Goal: Information Seeking & Learning: Learn about a topic

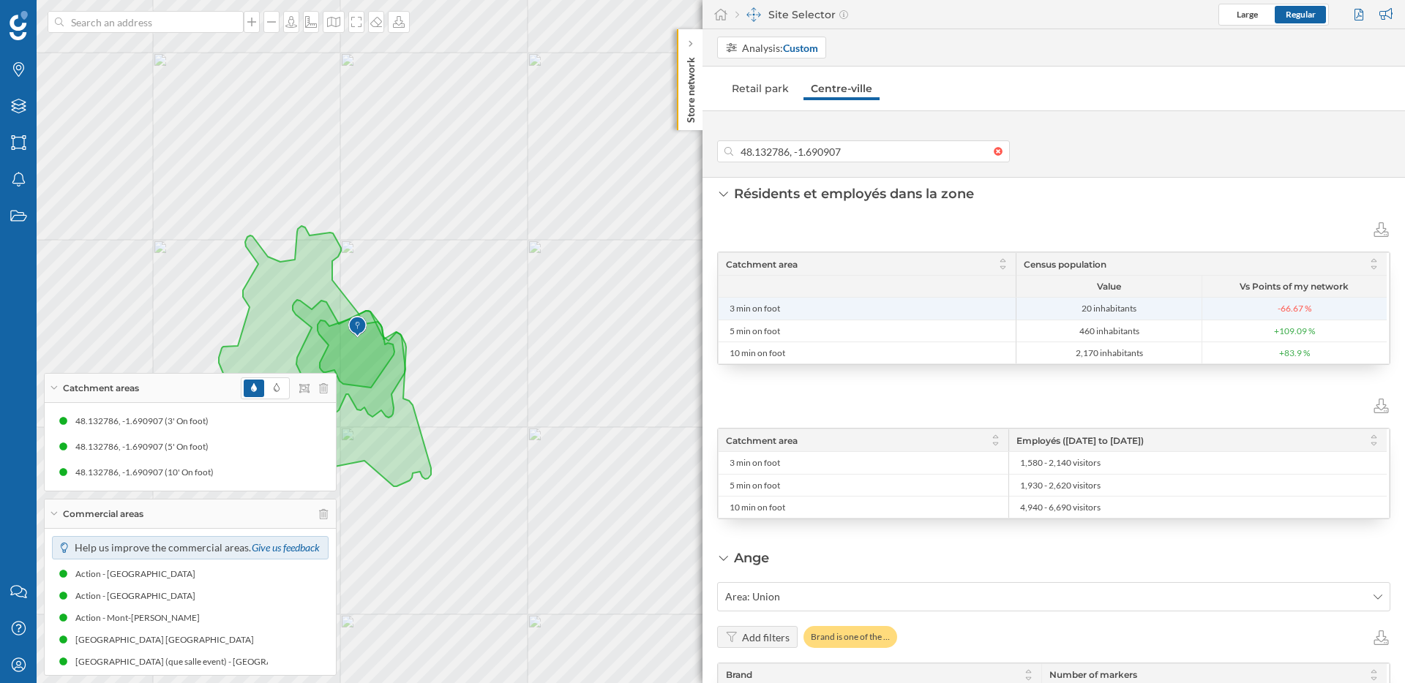
scroll to position [514, 0]
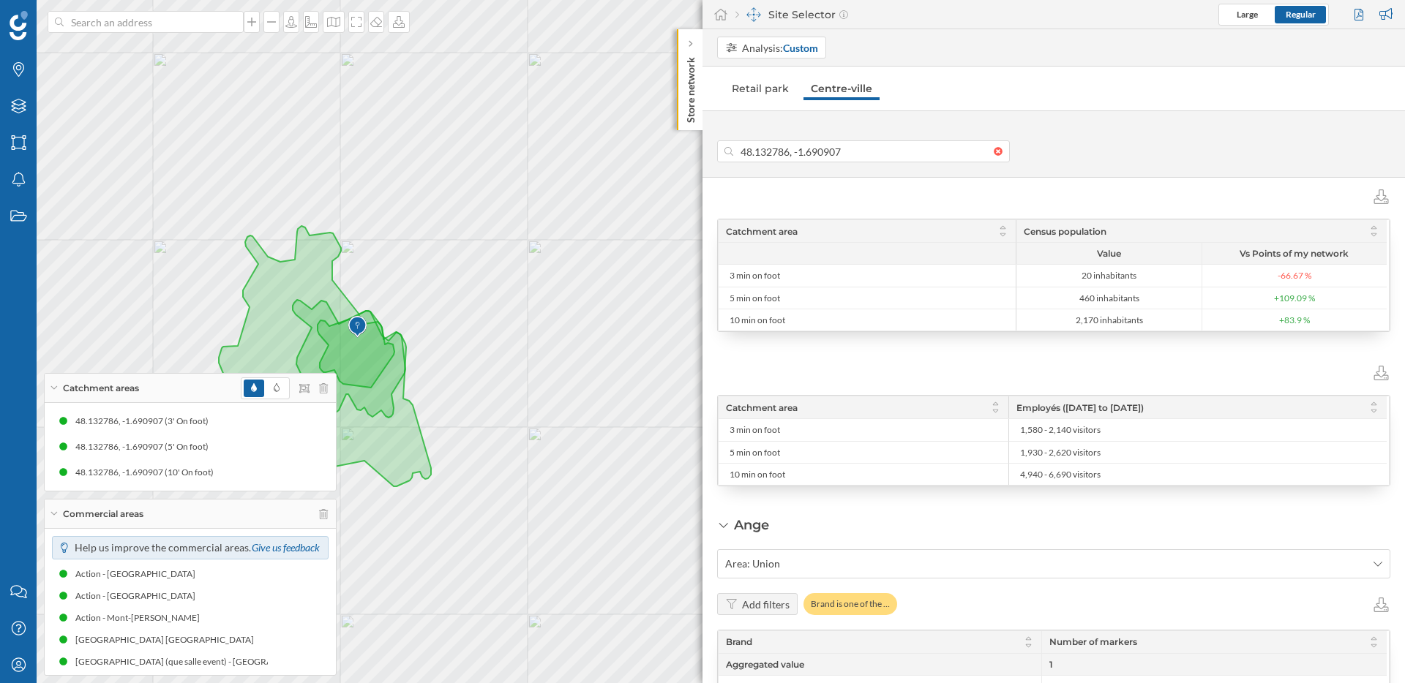
drag, startPoint x: 1052, startPoint y: 411, endPoint x: 1187, endPoint y: 408, distance: 134.6
click at [1187, 408] on div "Employés ([DATE] to [DATE])" at bounding box center [1197, 408] width 378 height 22
click at [1144, 410] on span "Employés ([DATE] to [DATE])" at bounding box center [1079, 407] width 127 height 11
drag, startPoint x: 1212, startPoint y: 406, endPoint x: 1015, endPoint y: 410, distance: 196.1
click at [1015, 410] on div "Employés ([DATE] to [DATE])" at bounding box center [1197, 408] width 378 height 22
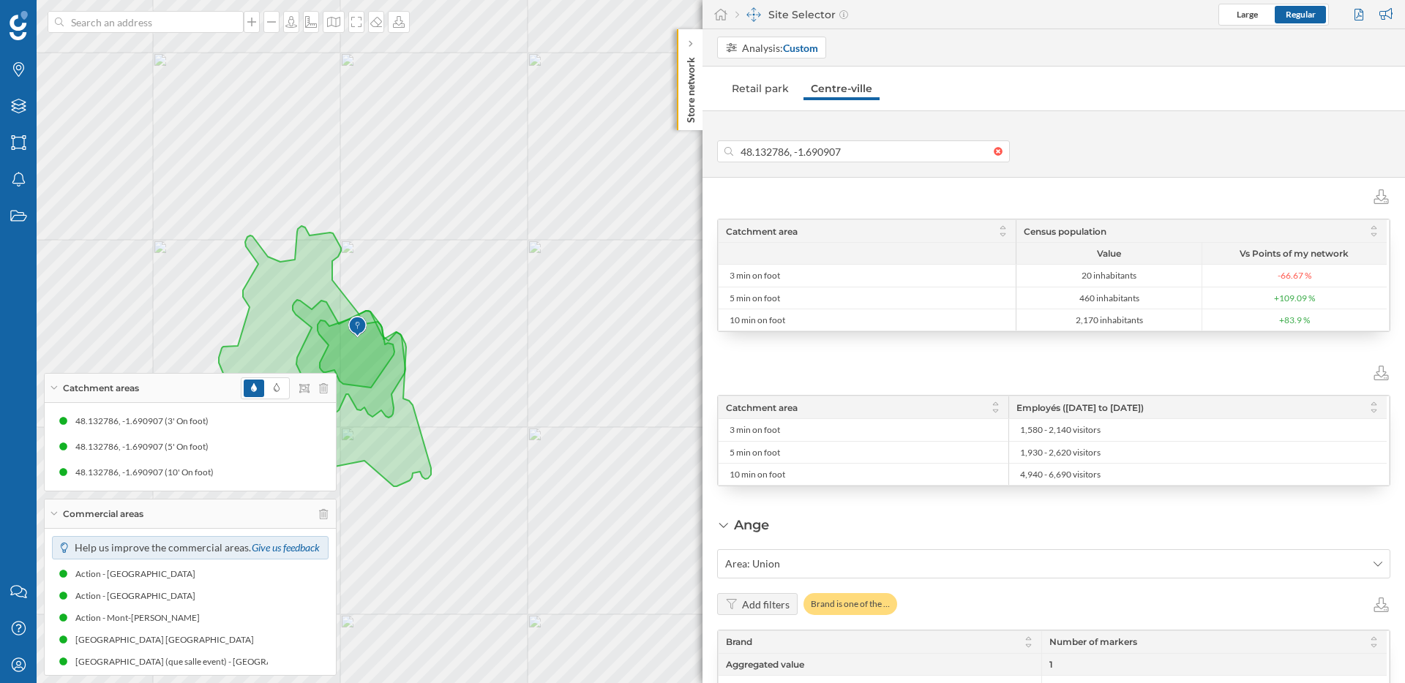
click at [1177, 417] on div "Employés ([DATE] to [DATE])" at bounding box center [1197, 408] width 378 height 22
drag, startPoint x: 1186, startPoint y: 409, endPoint x: 1016, endPoint y: 412, distance: 169.8
click at [1016, 412] on div "Employés ([DATE] to [DATE])" at bounding box center [1197, 408] width 378 height 22
drag, startPoint x: 1171, startPoint y: 473, endPoint x: 1013, endPoint y: 406, distance: 172.4
click at [1013, 406] on div "Catchment area Employés ([DATE] to [DATE]) 3 min on foot 1,580 - 2,140 visitors…" at bounding box center [1053, 441] width 670 height 89
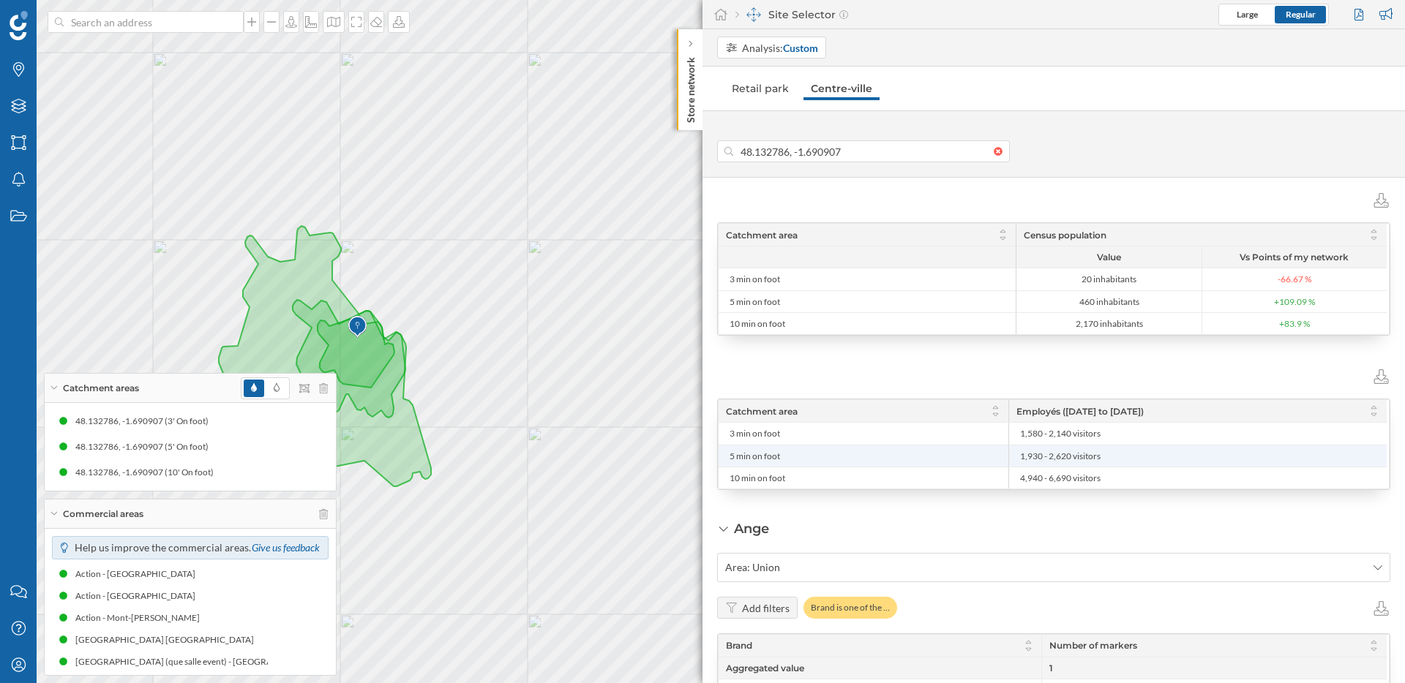
click at [1027, 464] on li "1,930 - 2,620 visitors" at bounding box center [1197, 456] width 363 height 21
drag, startPoint x: 1095, startPoint y: 476, endPoint x: 1021, endPoint y: 413, distance: 97.6
click at [1021, 413] on div "Catchment area Employés ([DATE] to [DATE]) 3 min on foot 1,580 - 2,140 visitors…" at bounding box center [1053, 446] width 670 height 89
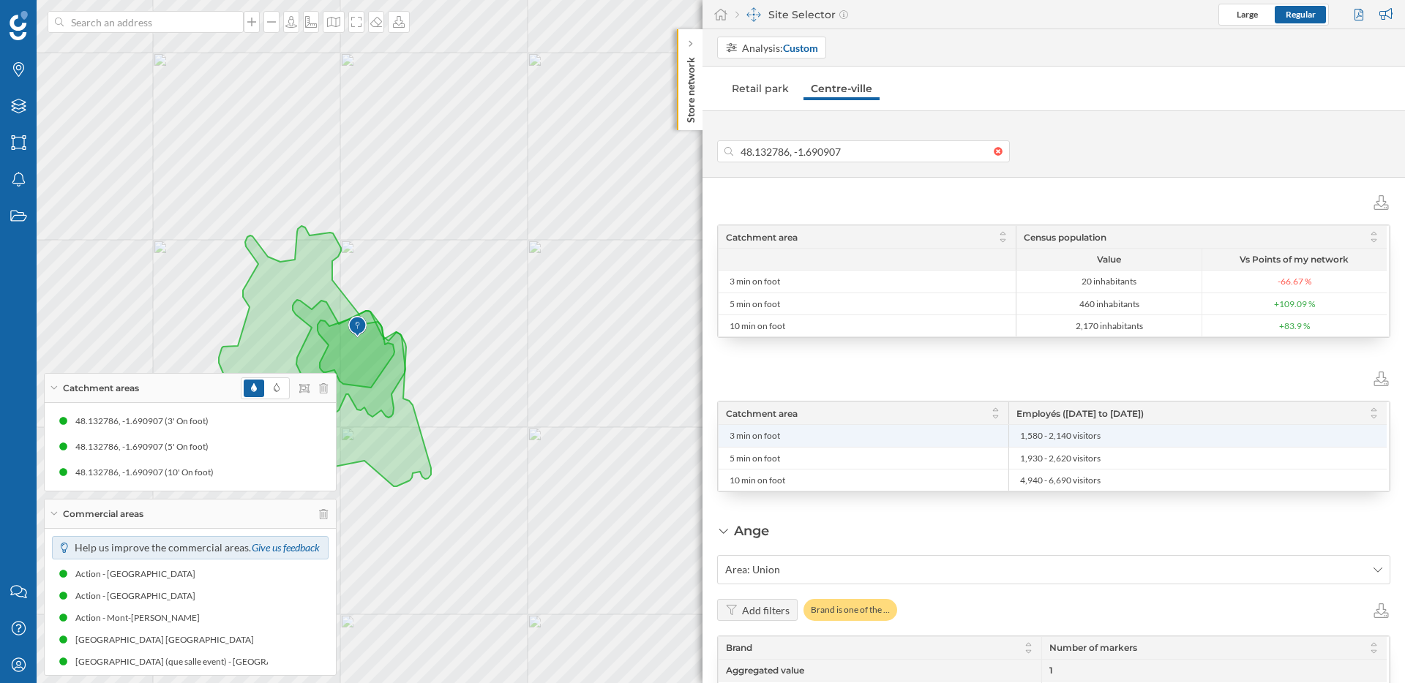
click at [1057, 427] on li "1,580 - 2,140 visitors" at bounding box center [1197, 436] width 363 height 22
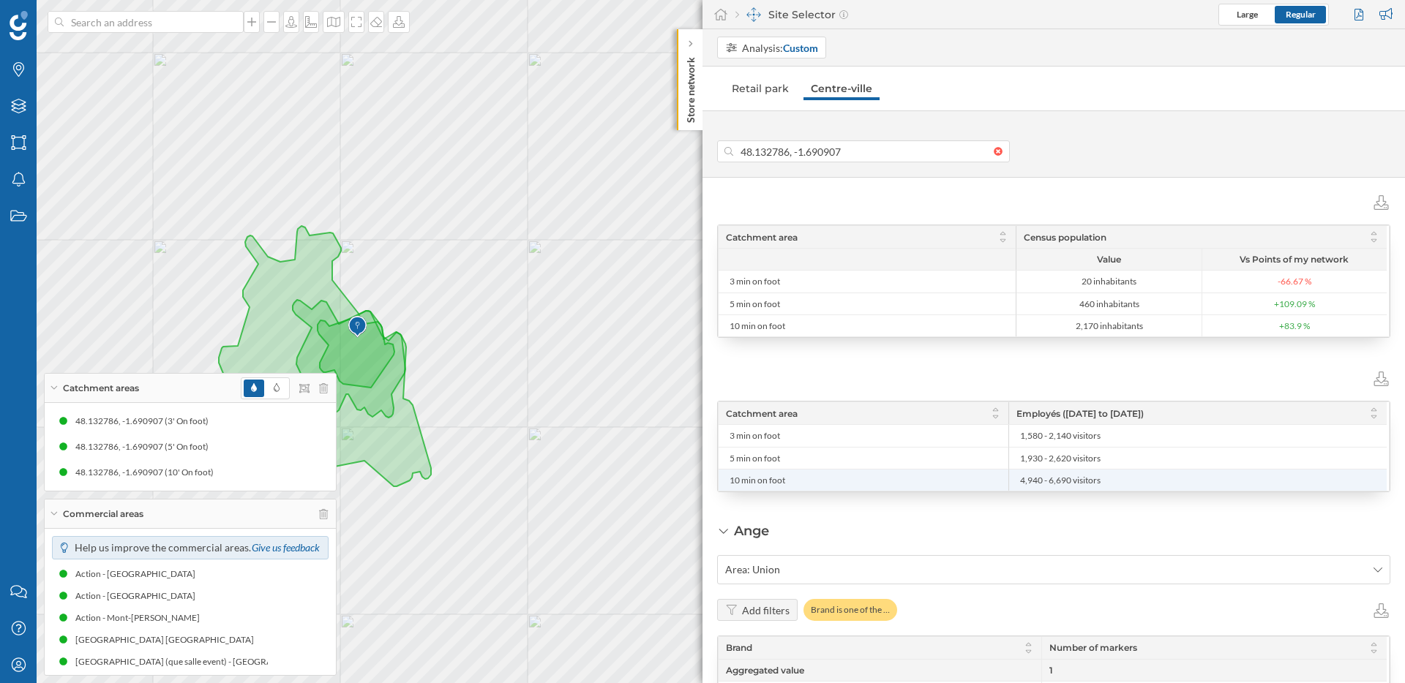
drag, startPoint x: 1017, startPoint y: 413, endPoint x: 1111, endPoint y: 480, distance: 115.5
click at [1111, 480] on div "Catchment area Employés ([DATE] to [DATE]) 3 min on foot 1,580 - 2,140 visitors…" at bounding box center [1053, 446] width 670 height 89
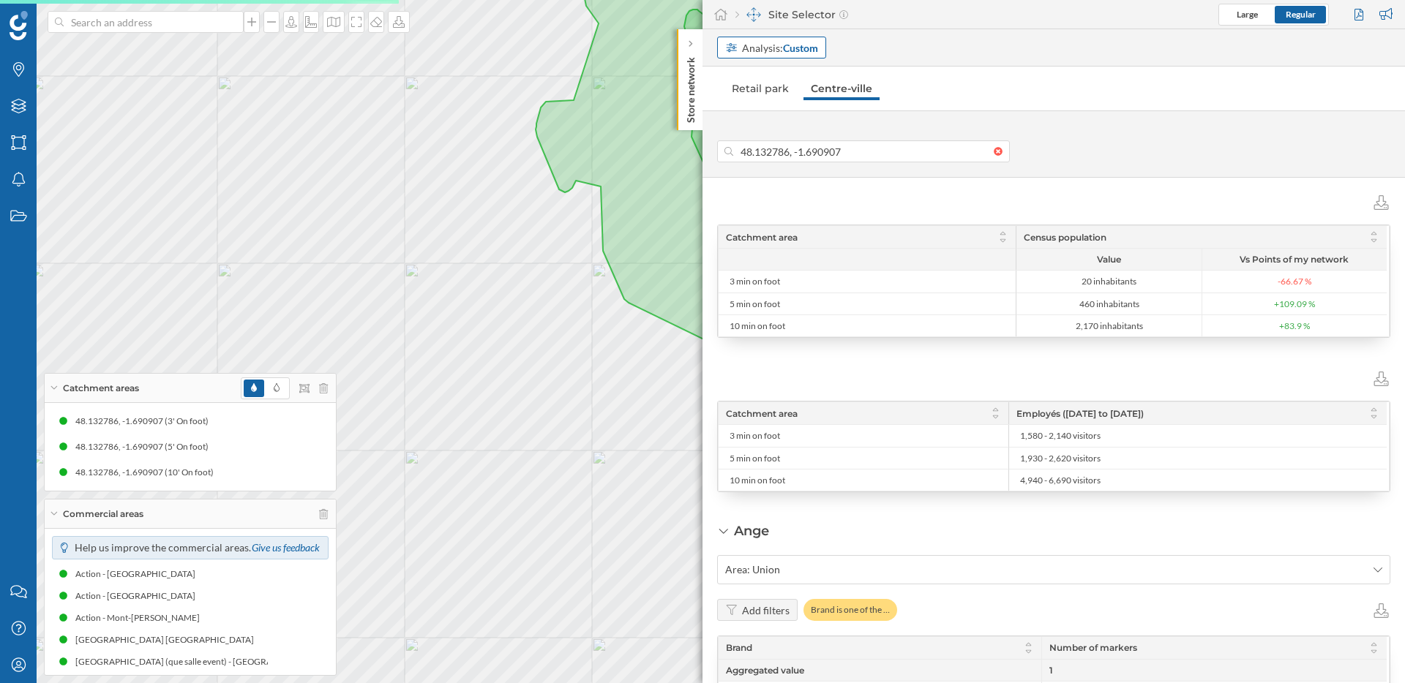
type input "[STREET_ADDRESS]"
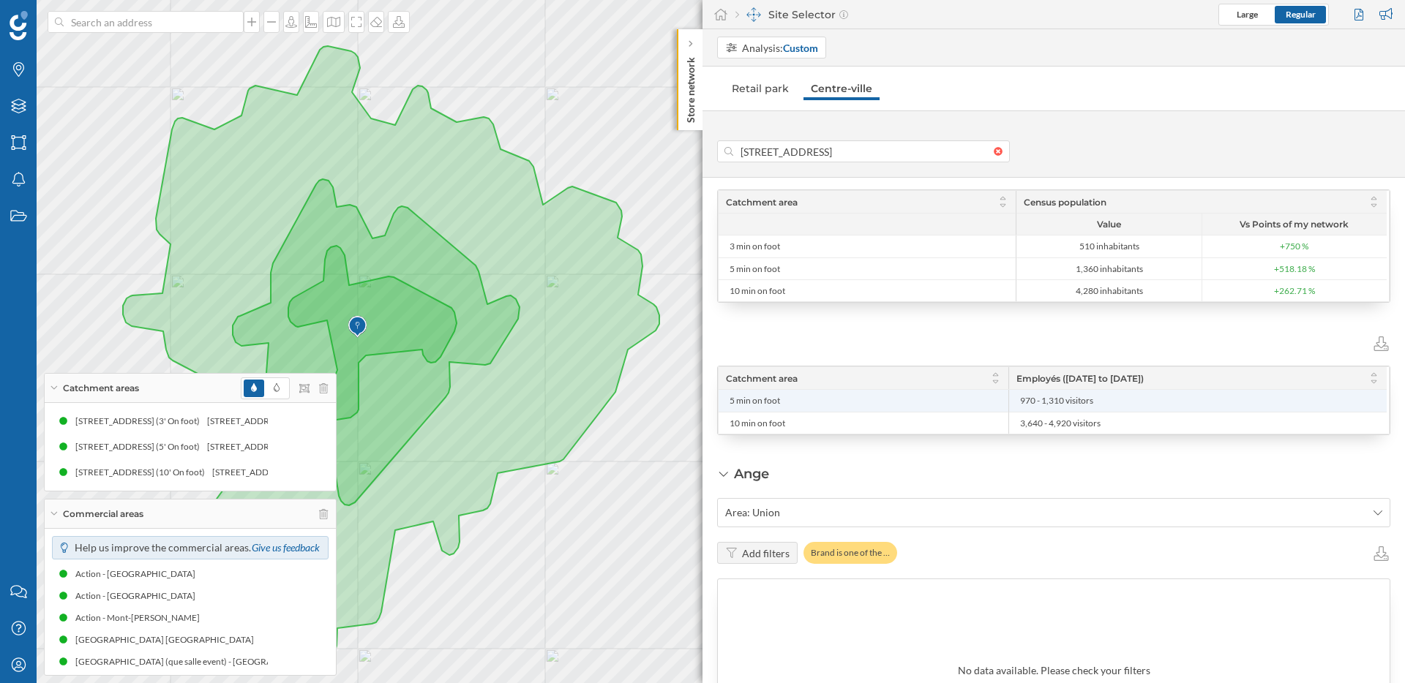
scroll to position [552, 0]
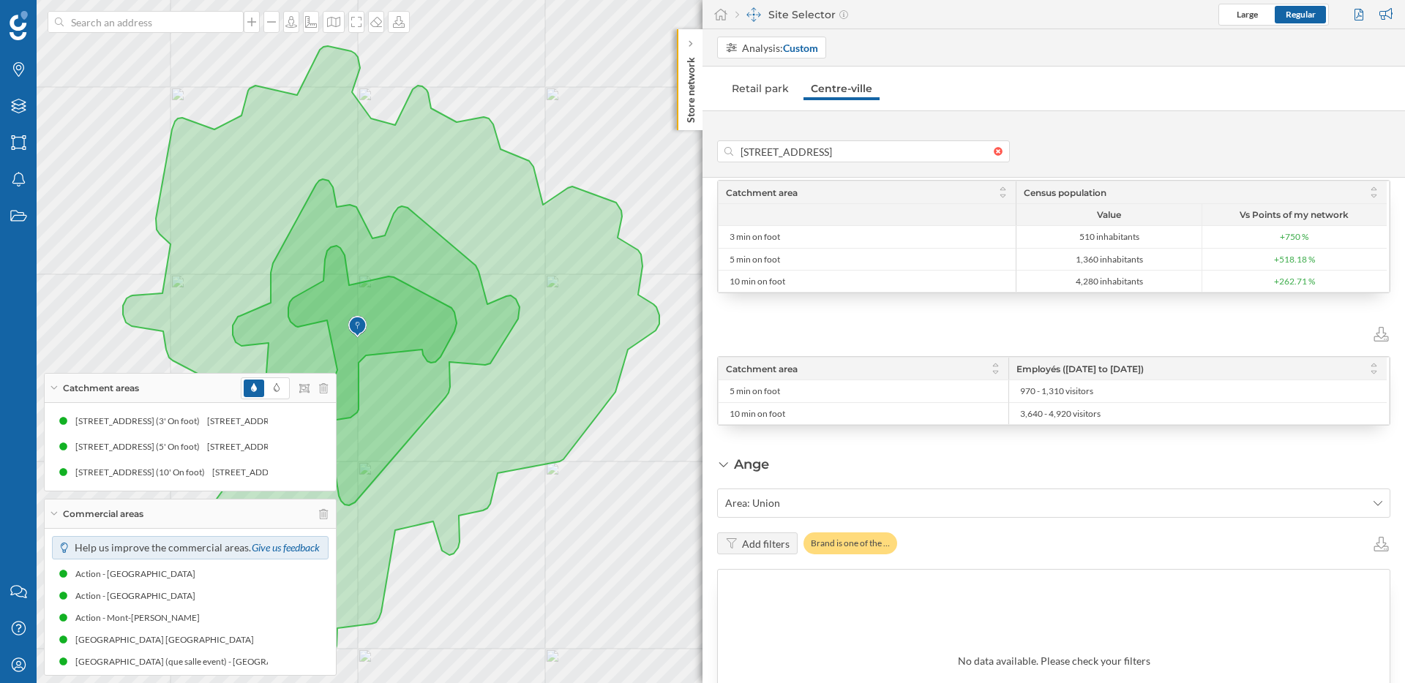
drag, startPoint x: 1194, startPoint y: 372, endPoint x: 1017, endPoint y: 370, distance: 177.1
click at [1017, 370] on div "Employés ([DATE] to [DATE])" at bounding box center [1197, 369] width 378 height 22
drag, startPoint x: 1063, startPoint y: 371, endPoint x: 1176, endPoint y: 370, distance: 112.7
click at [1144, 370] on span "Employés ([DATE] to [DATE])" at bounding box center [1079, 369] width 127 height 11
click at [1043, 336] on div at bounding box center [1053, 332] width 673 height 19
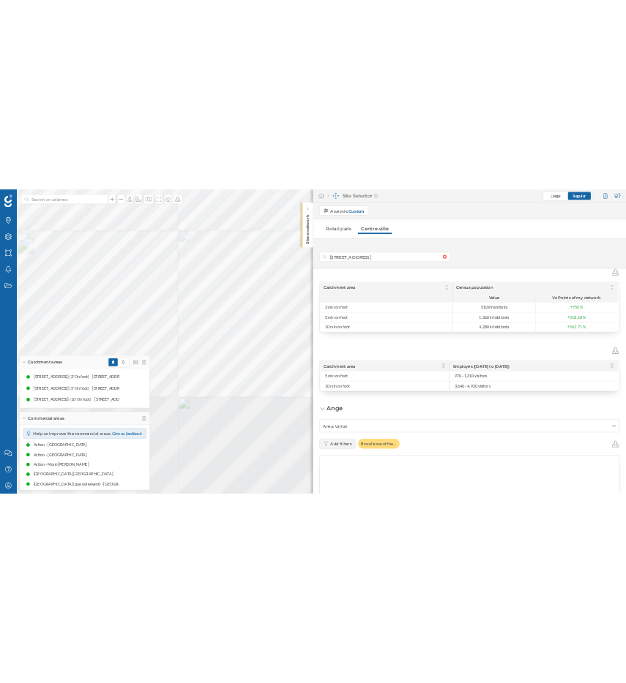
scroll to position [508, 0]
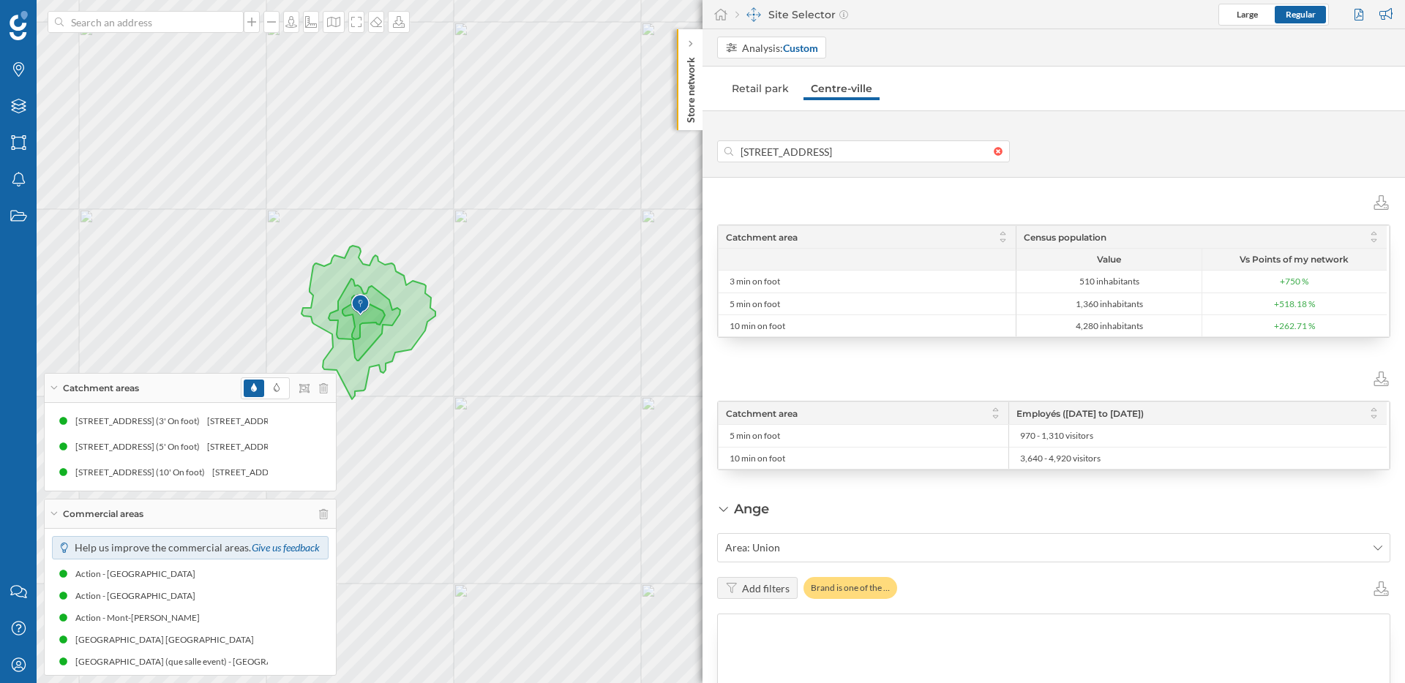
click at [50, 394] on div "Catchment areas" at bounding box center [190, 388] width 291 height 29
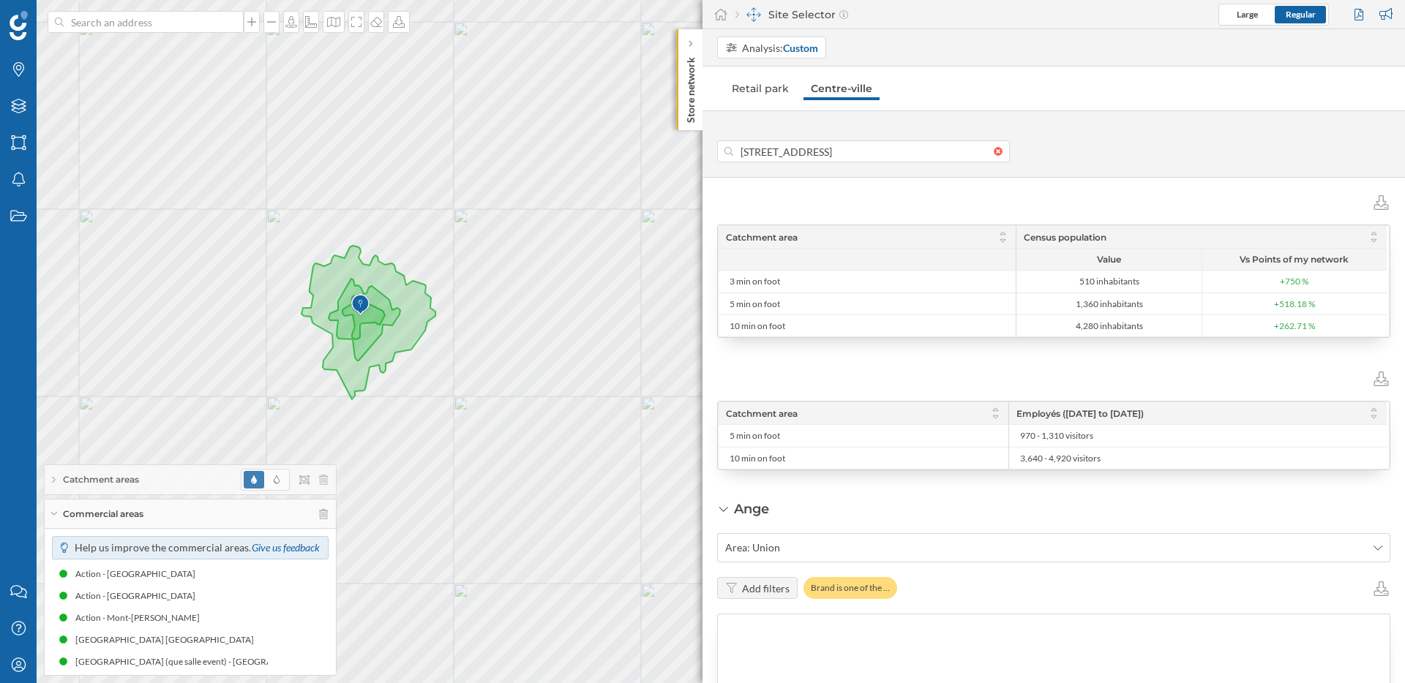
click at [54, 518] on div "Commercial areas" at bounding box center [190, 514] width 291 height 29
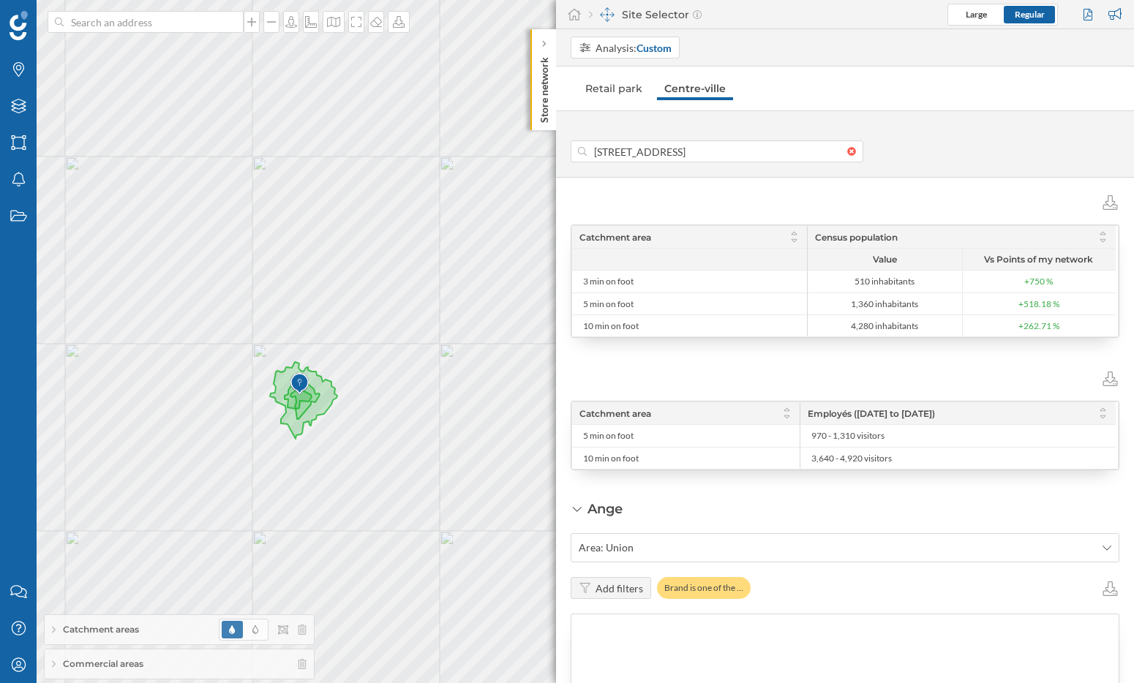
click at [650, 417] on span "Catchment area" at bounding box center [615, 413] width 72 height 11
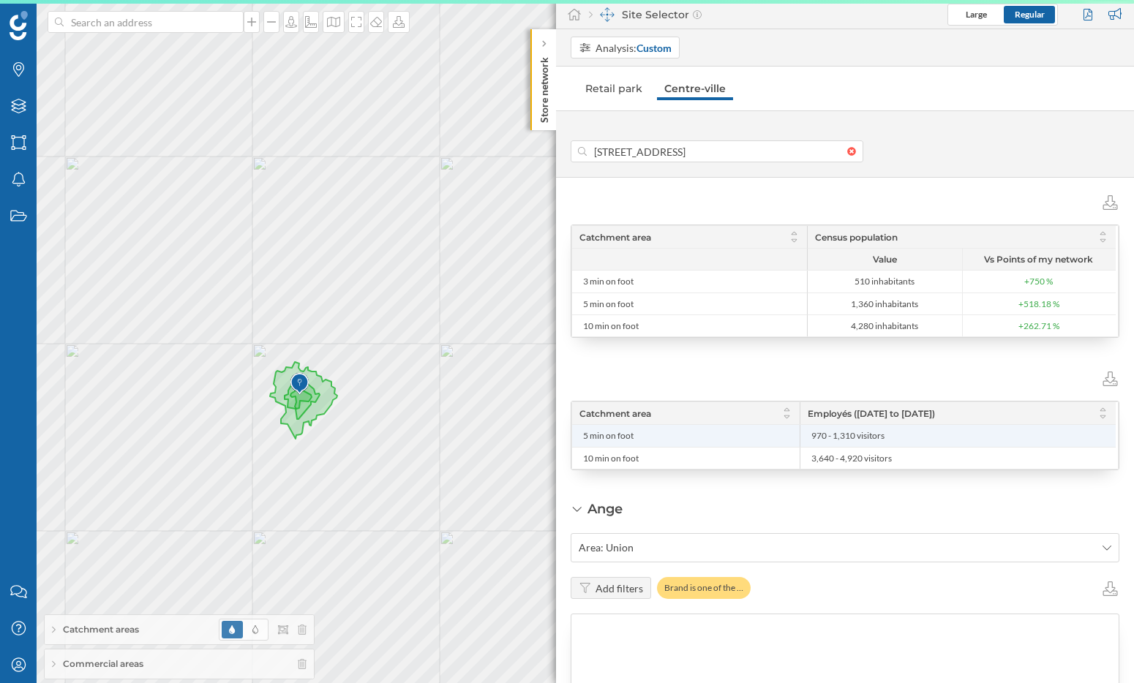
click at [605, 436] on span "5 min on foot" at bounding box center [608, 436] width 50 height 12
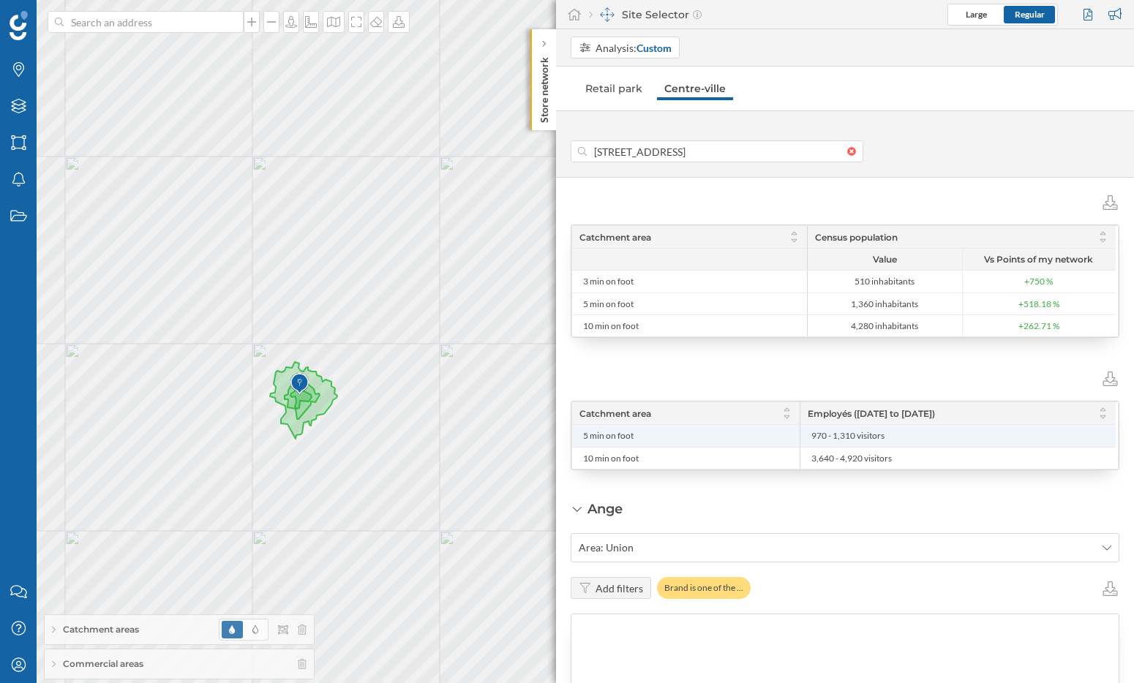
click at [845, 439] on span "970 - 1,310 visitors" at bounding box center [847, 436] width 73 height 12
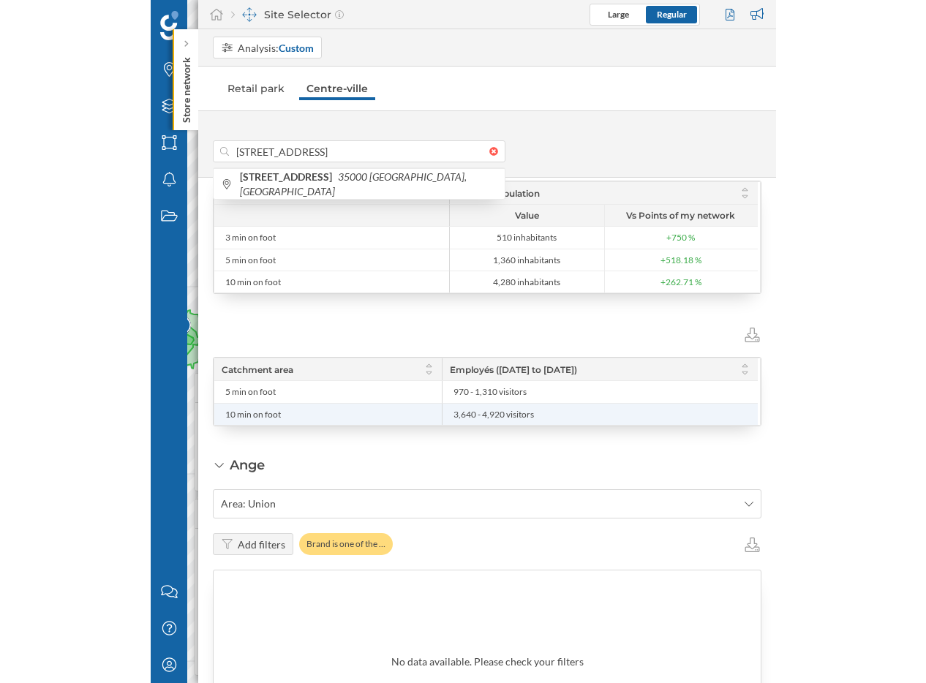
scroll to position [547, 0]
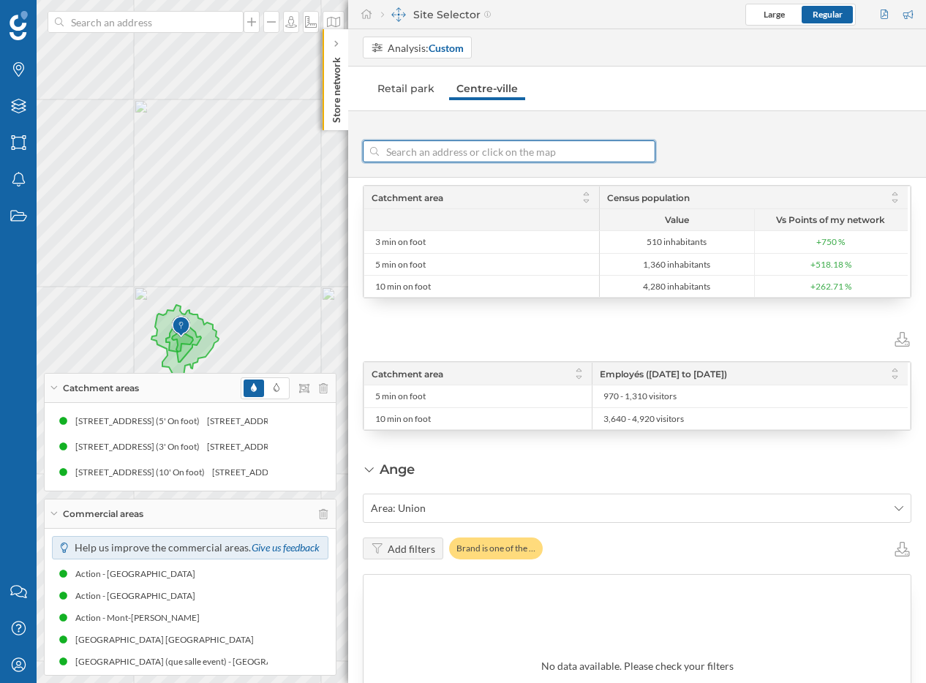
click at [625, 149] on div at bounding box center [647, 151] width 16 height 9
click at [625, 149] on input at bounding box center [509, 151] width 260 height 22
paste input "66 Rond-Point de Bahinos"
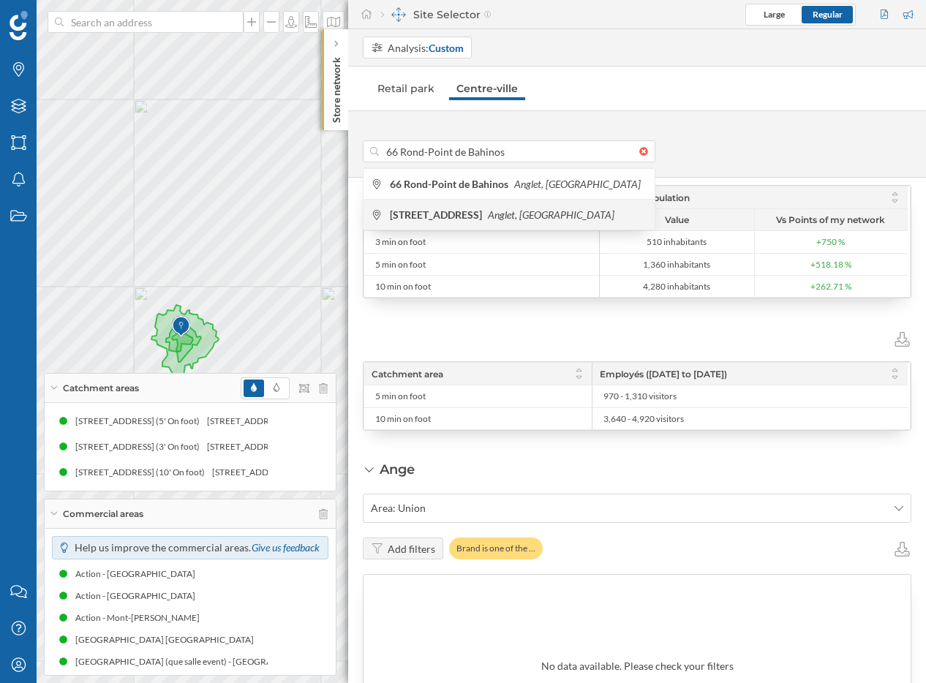
click at [535, 214] on icon "Anglet, France" at bounding box center [551, 215] width 127 height 12
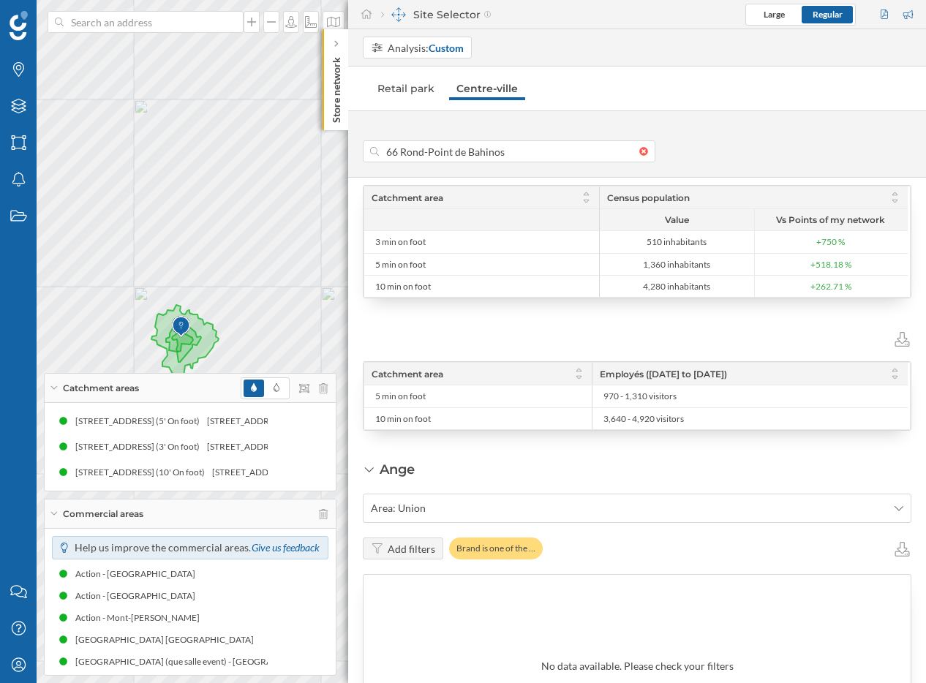
type input "Centre Commercial BAB 3000, 66 Rue de Bahinos, 64600 Anglet, France"
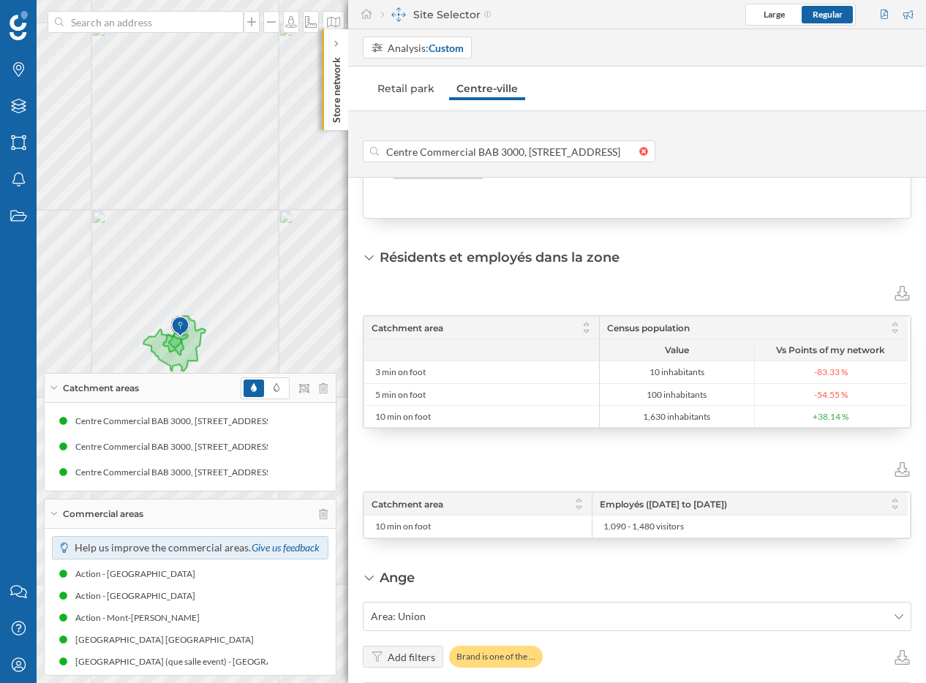
scroll to position [441, 0]
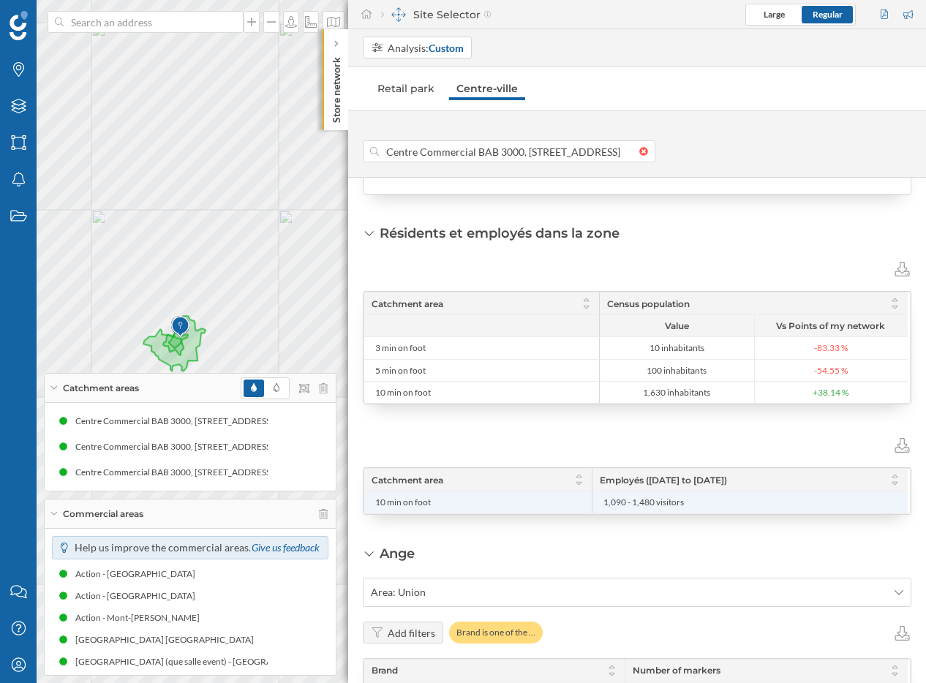
drag, startPoint x: 693, startPoint y: 505, endPoint x: 599, endPoint y: 503, distance: 93.7
click at [600, 503] on li "1,090 - 1,480 visitors" at bounding box center [750, 503] width 301 height 22
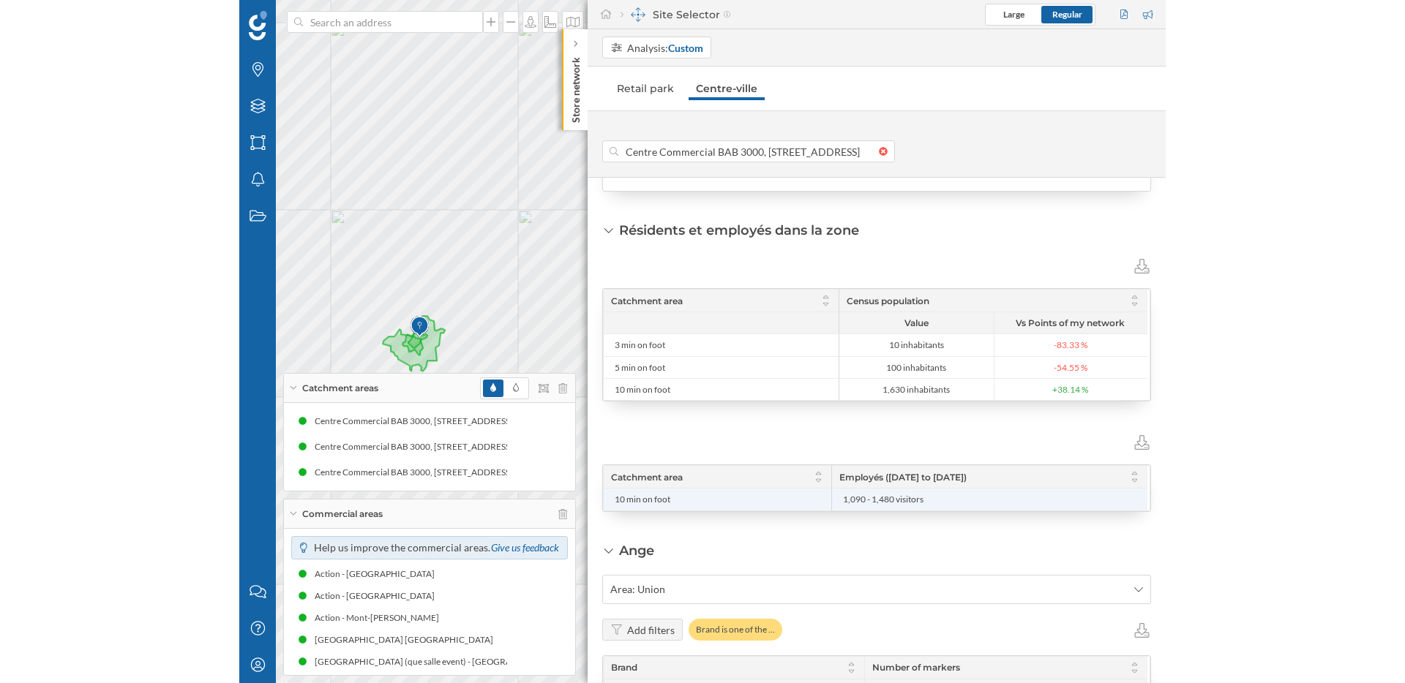
scroll to position [446, 0]
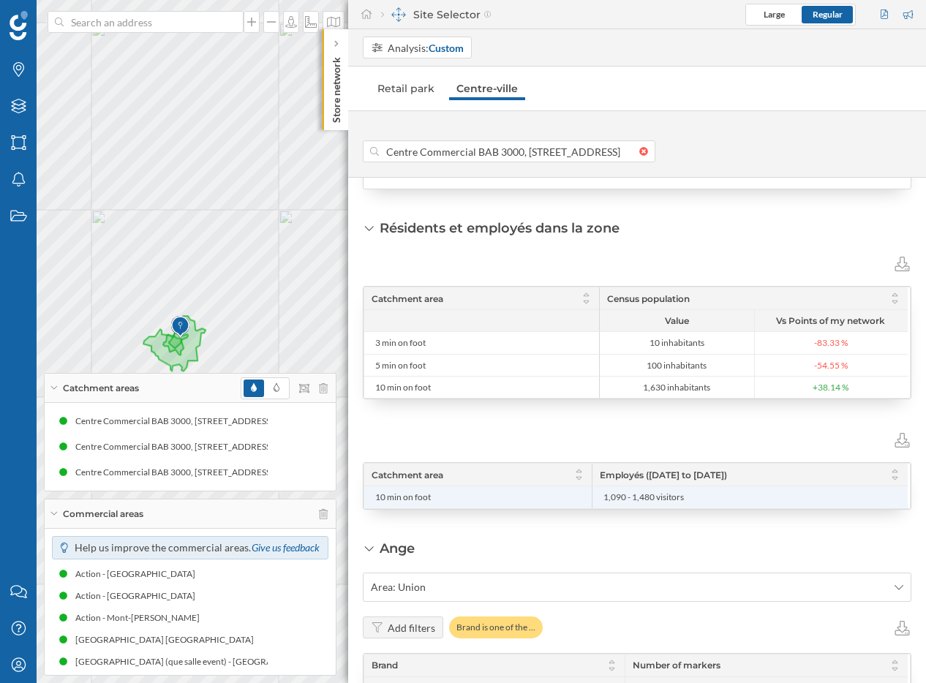
click at [625, 496] on span "1,090 - 1,480 visitors" at bounding box center [750, 498] width 293 height 12
drag, startPoint x: 675, startPoint y: 498, endPoint x: 604, endPoint y: 499, distance: 70.2
click at [604, 499] on span "1,090 - 1,480 visitors" at bounding box center [750, 498] width 293 height 12
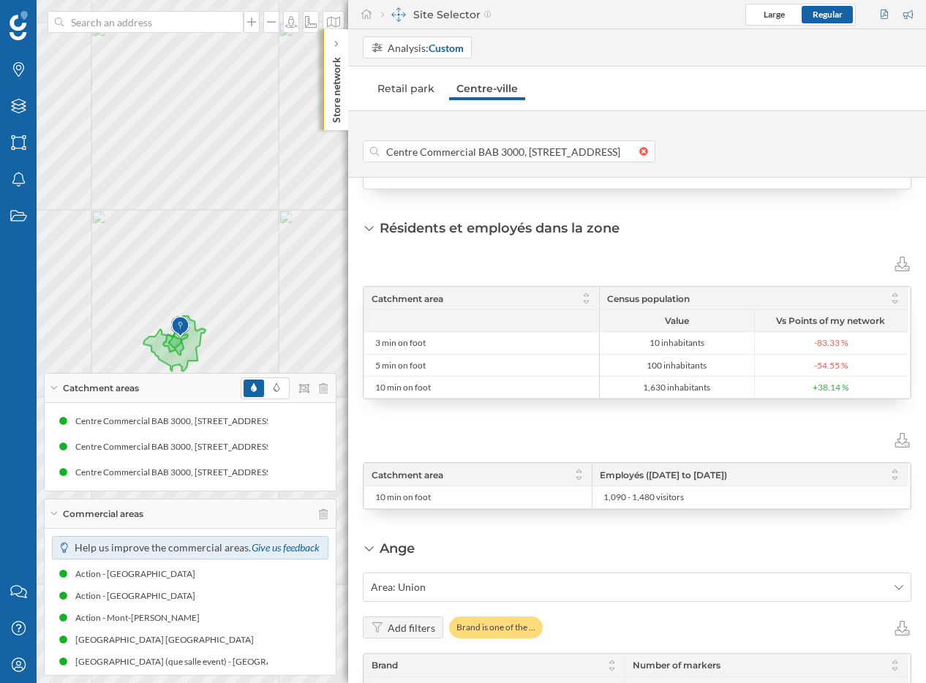
copy span "1,090 - 1,480 visitors"
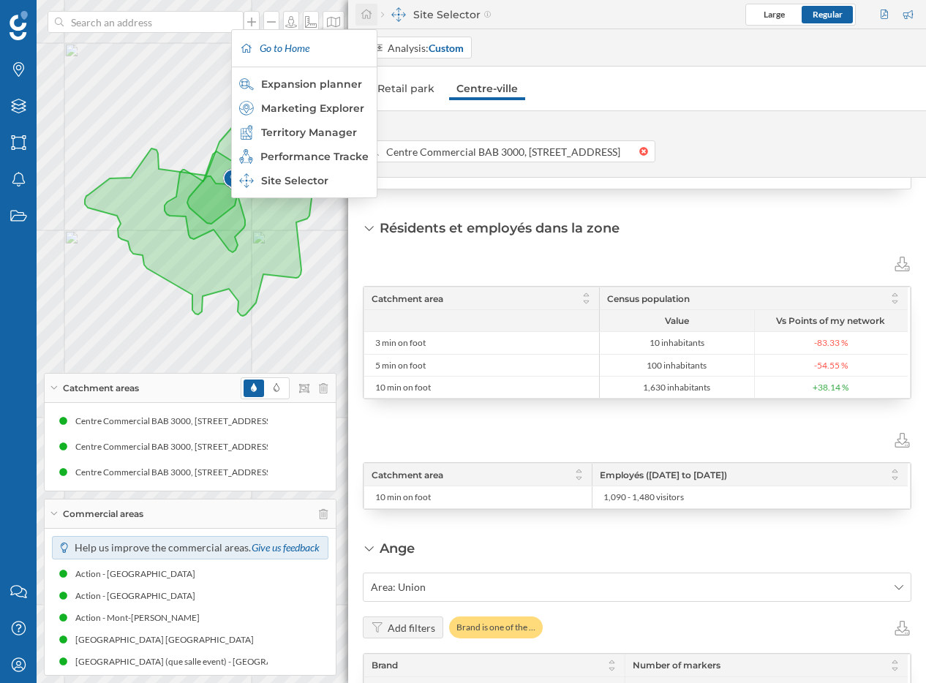
click at [364, 15] on icon at bounding box center [366, 14] width 13 height 10
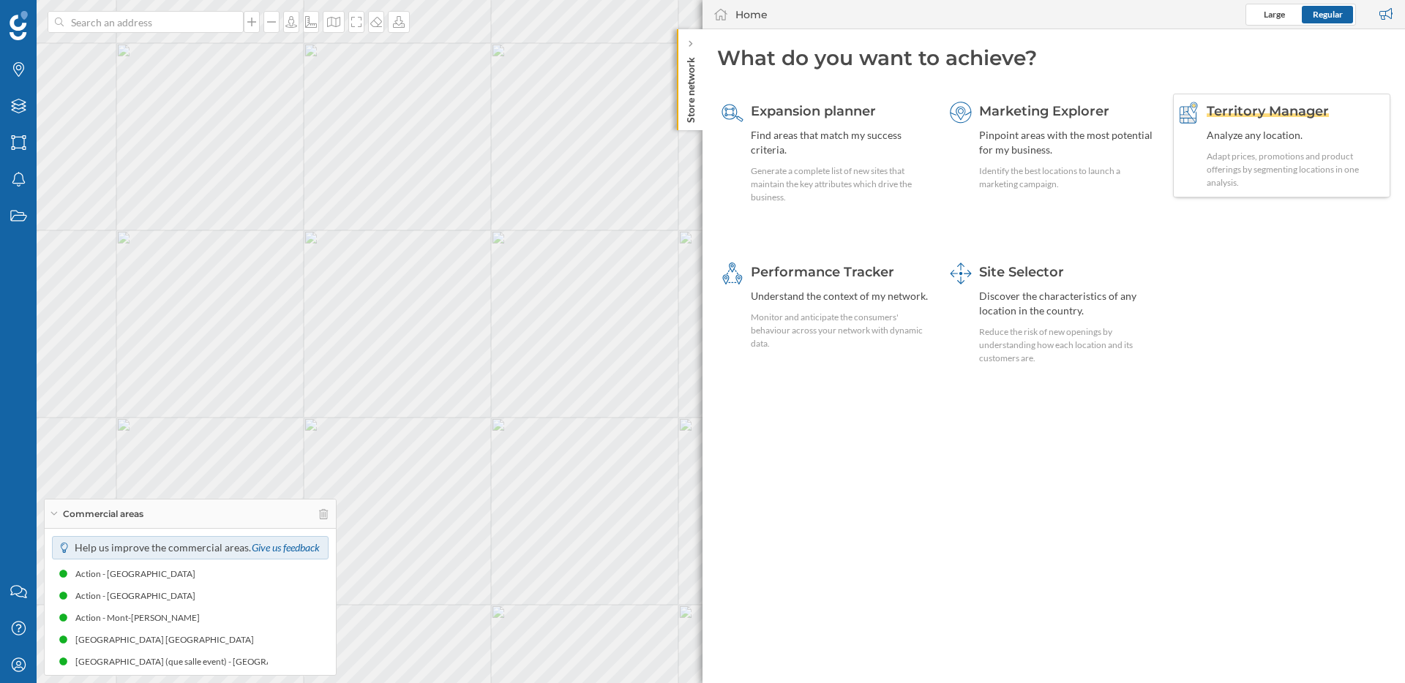
click at [625, 115] on span "Territory Manager" at bounding box center [1267, 111] width 122 height 16
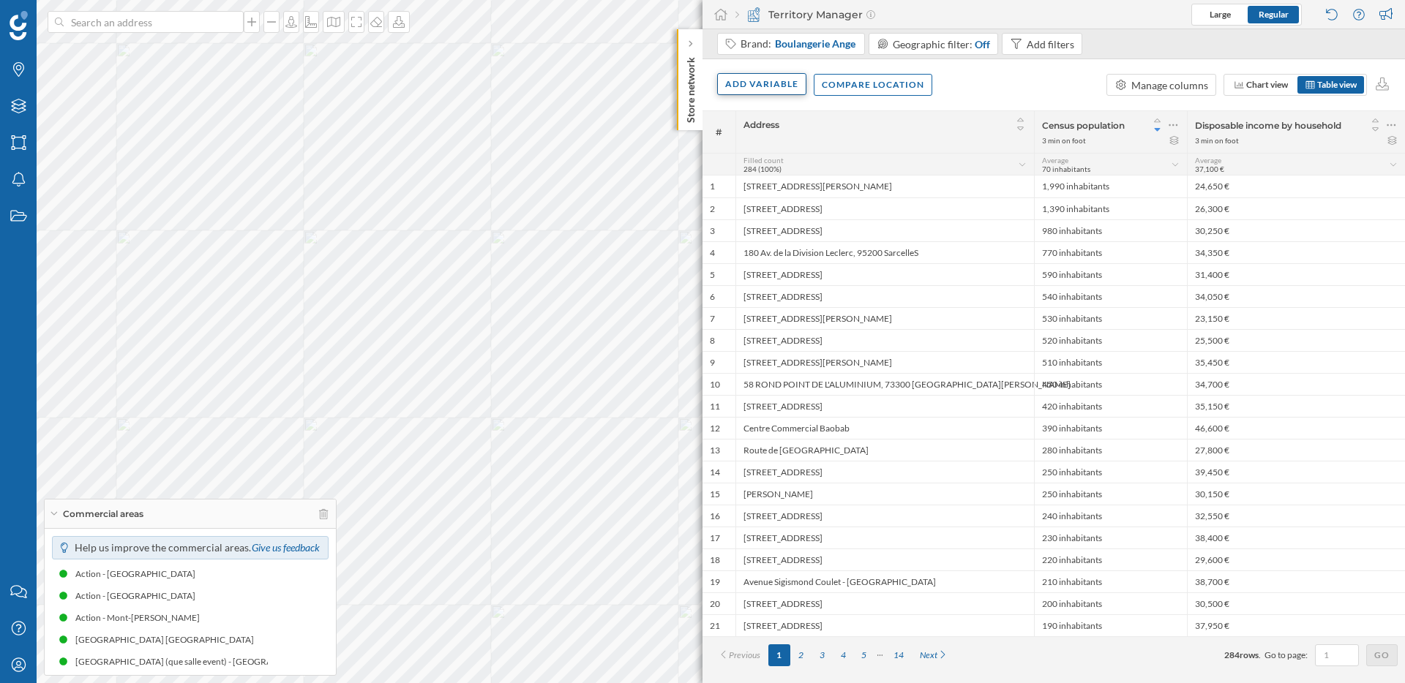
click at [625, 87] on div "Add variable" at bounding box center [761, 84] width 89 height 22
click at [625, 169] on div "Internal variables" at bounding box center [798, 173] width 146 height 15
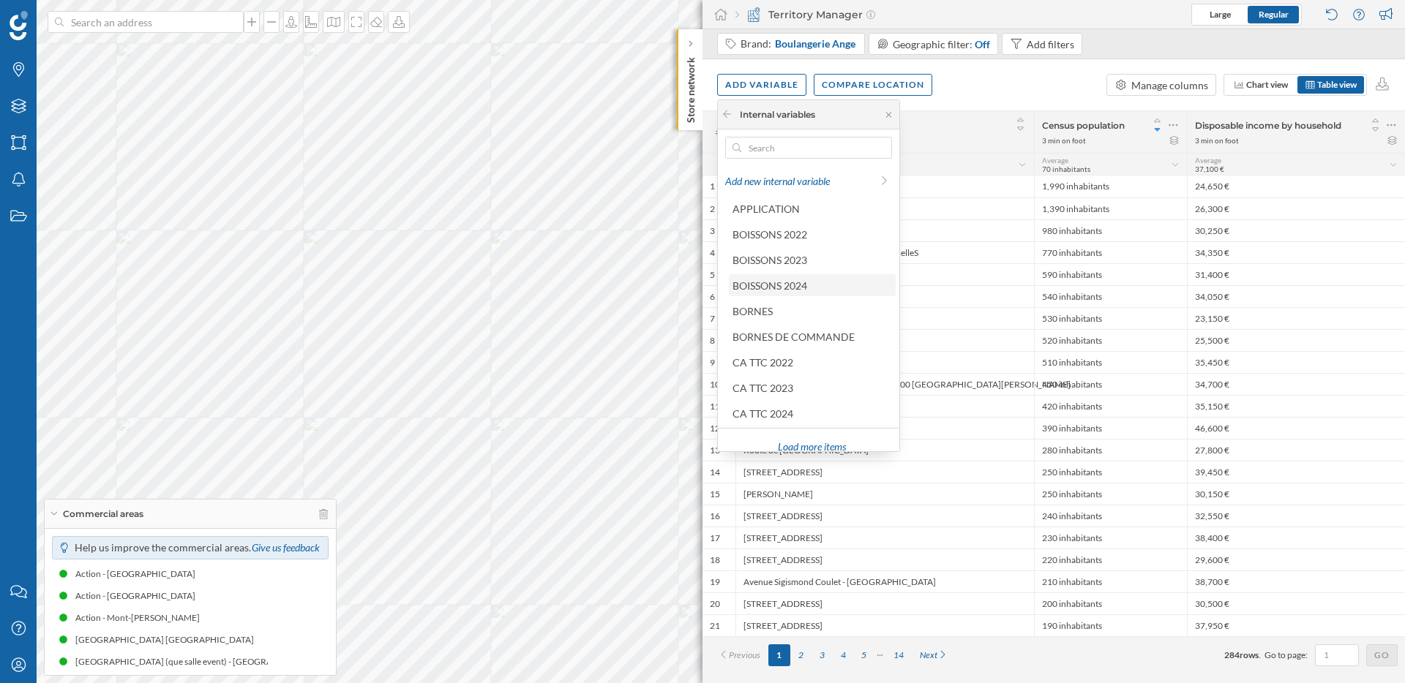
scroll to position [67, 0]
click at [625, 422] on div "Load more items" at bounding box center [811, 433] width 158 height 22
click at [625, 432] on div "Load more items" at bounding box center [811, 433] width 158 height 22
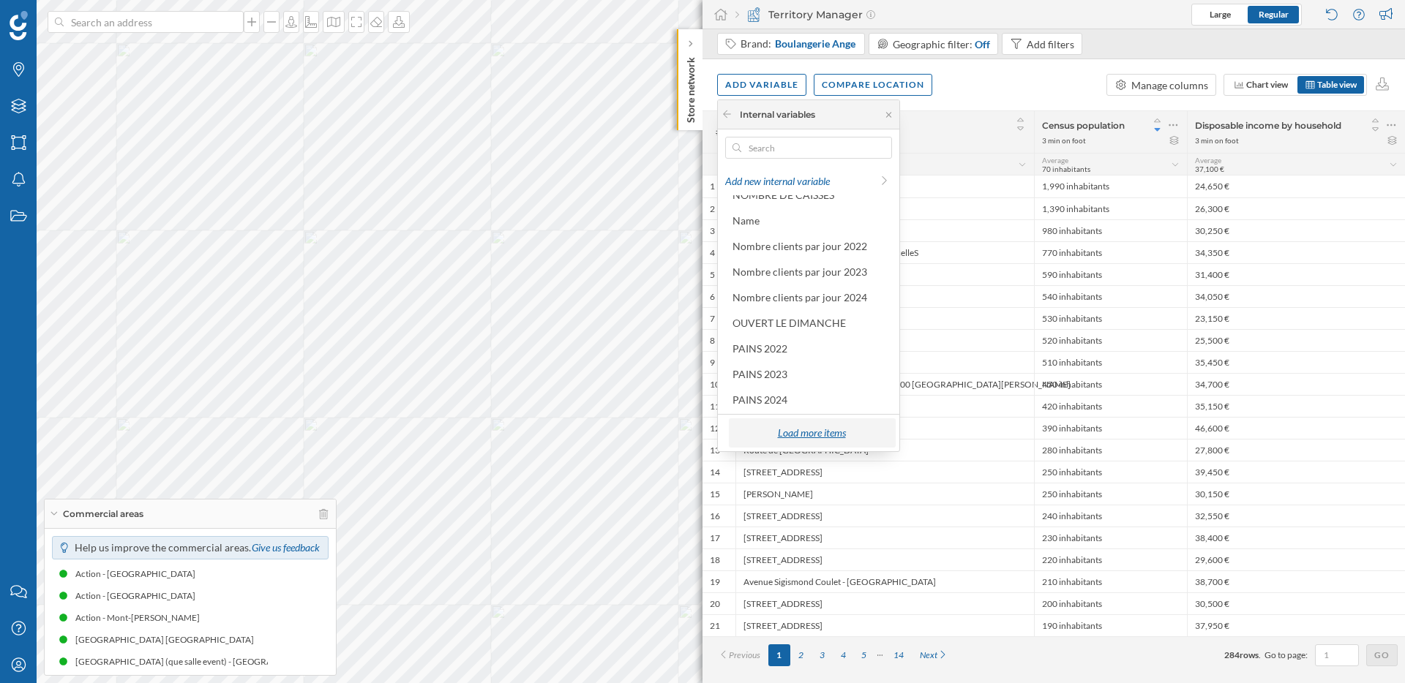
click at [625, 435] on div "Load more items" at bounding box center [811, 433] width 158 height 22
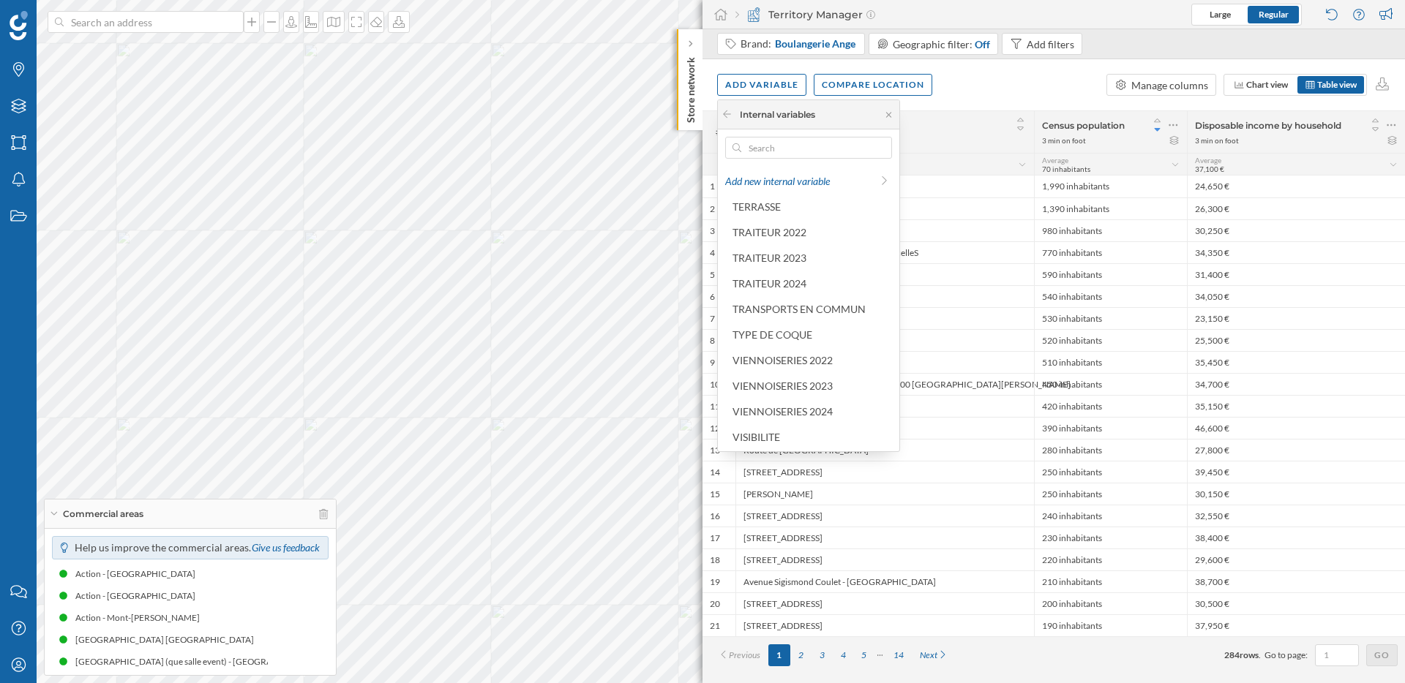
click at [625, 435] on div "VISIBILITE" at bounding box center [811, 436] width 158 height 15
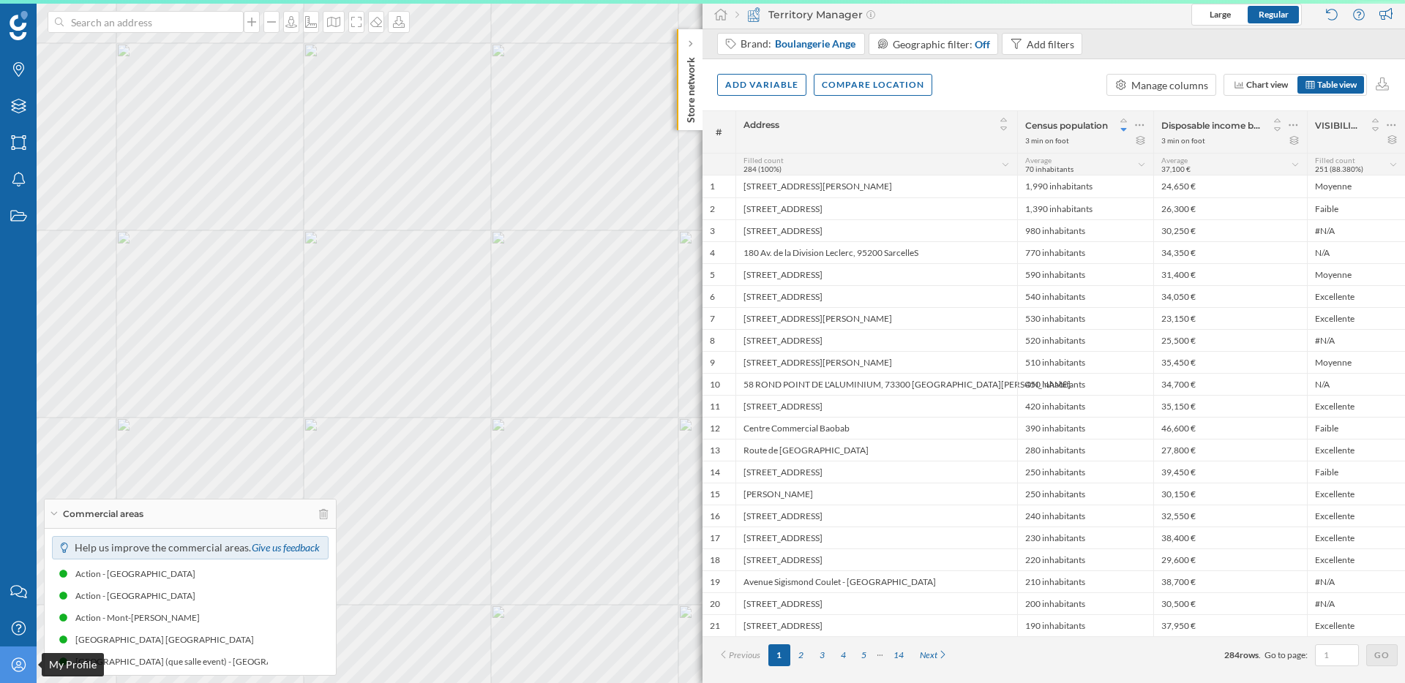
scroll to position [0, 0]
click at [26, 669] on div "My Profile" at bounding box center [18, 665] width 37 height 37
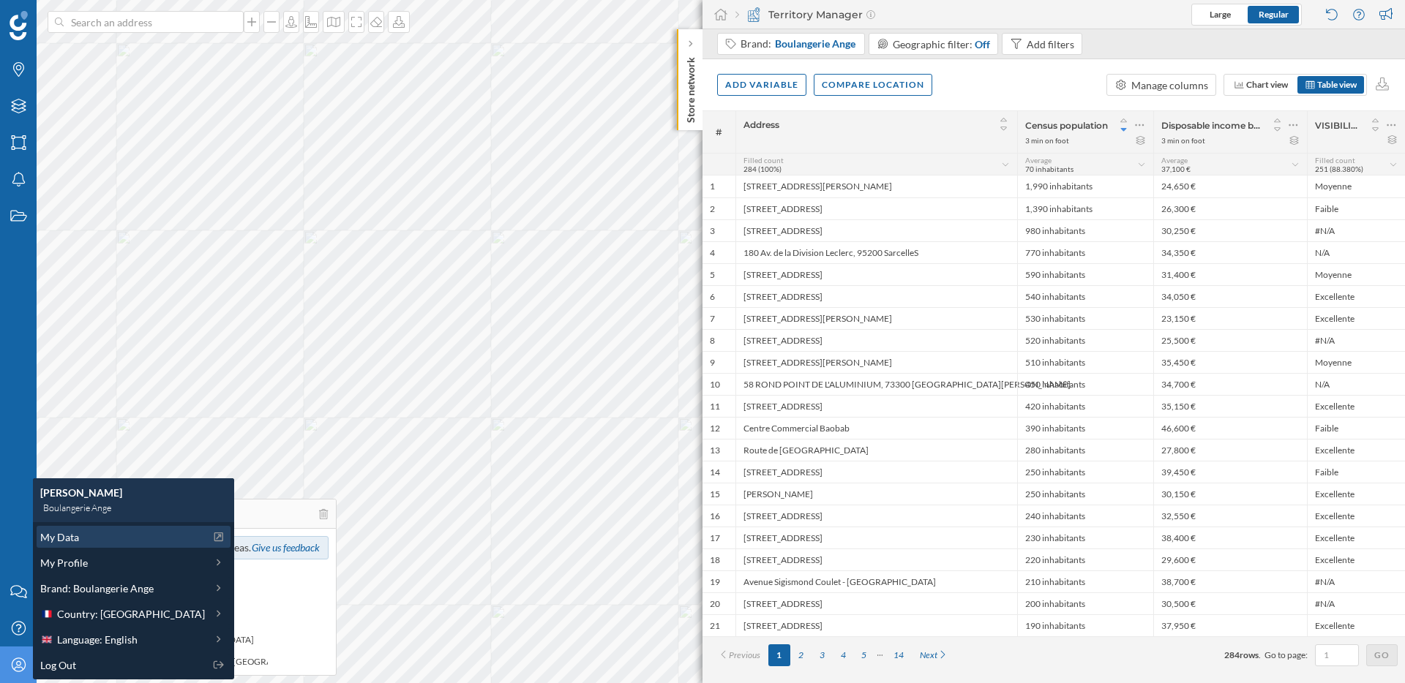
click at [86, 536] on div "My Data" at bounding box center [122, 537] width 165 height 15
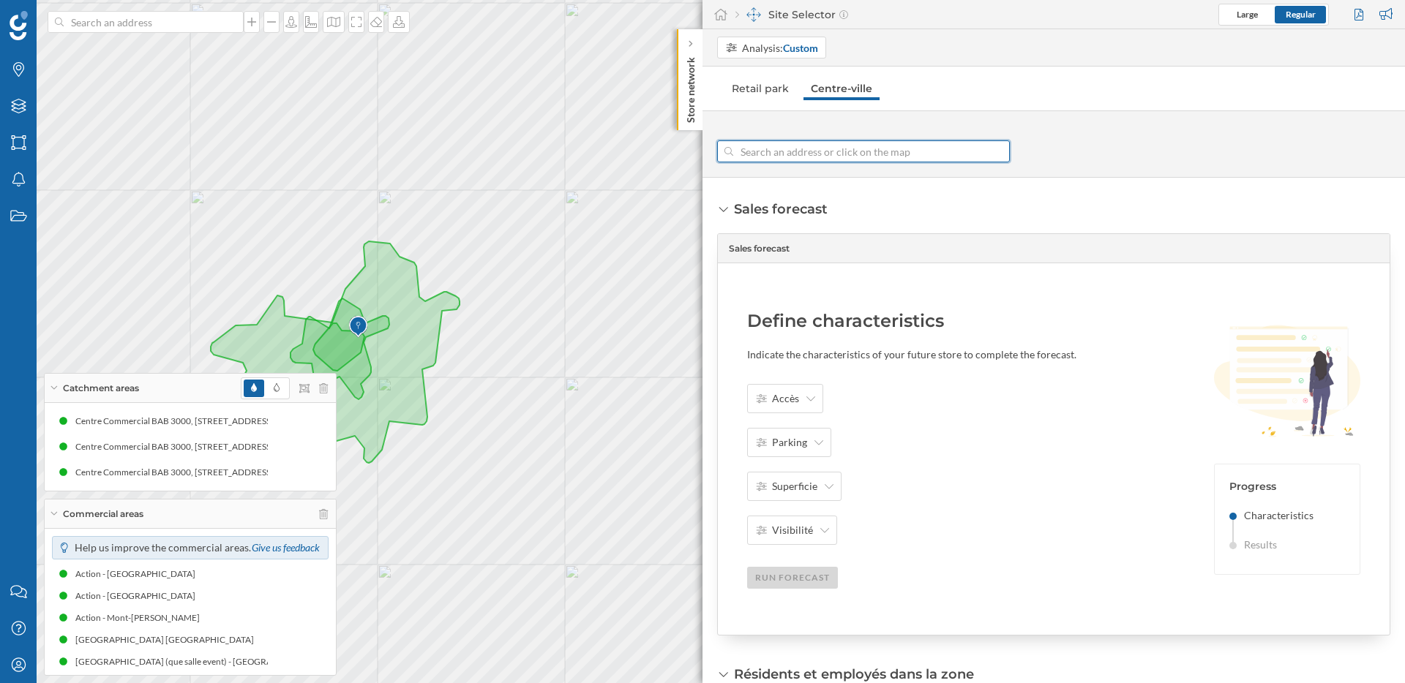
drag, startPoint x: 996, startPoint y: 154, endPoint x: 893, endPoint y: 154, distance: 103.2
click at [994, 154] on div at bounding box center [1002, 151] width 16 height 9
click at [994, 154] on input at bounding box center [863, 151] width 260 height 22
paste input "1 Rte des Racines, 18230 Saint-Doulchard"
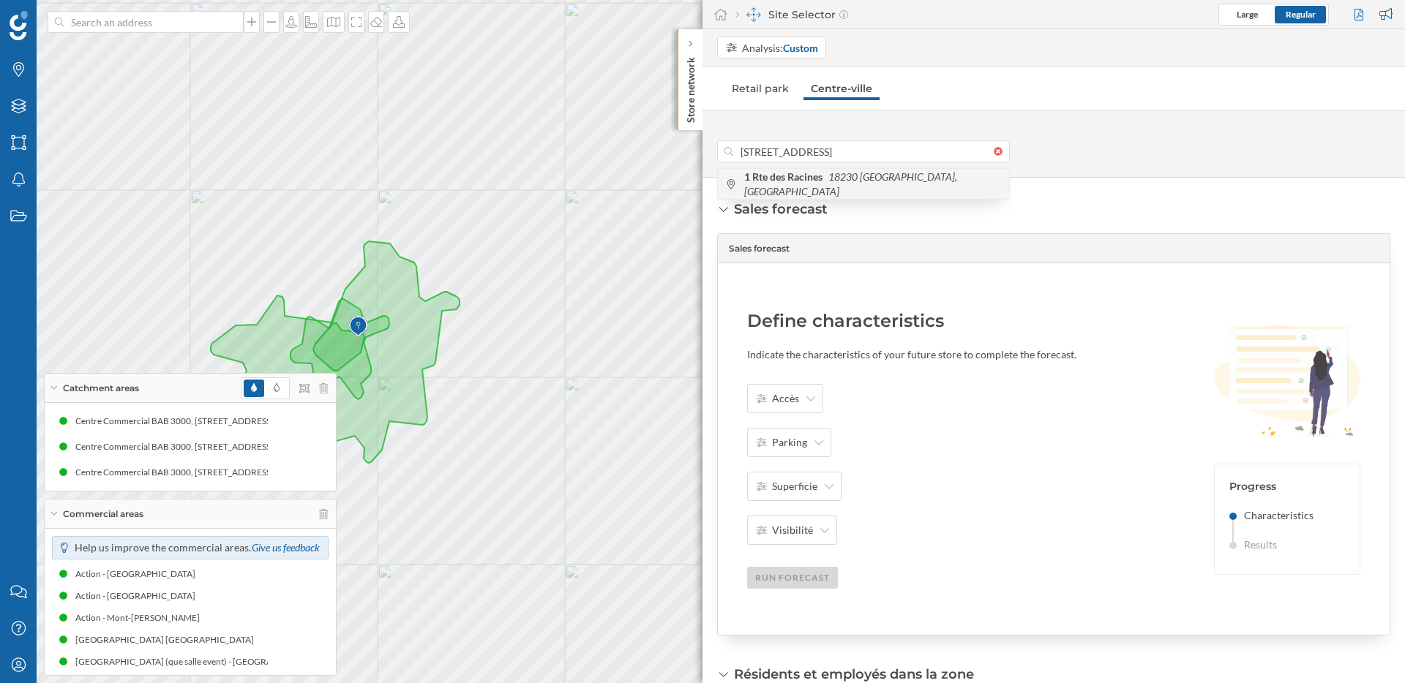
click at [881, 184] on icon "18230 Saint-Doulchard, France" at bounding box center [850, 183] width 213 height 27
type input "1 Rte des Racines, 18230 Saint-Doulchard, France"
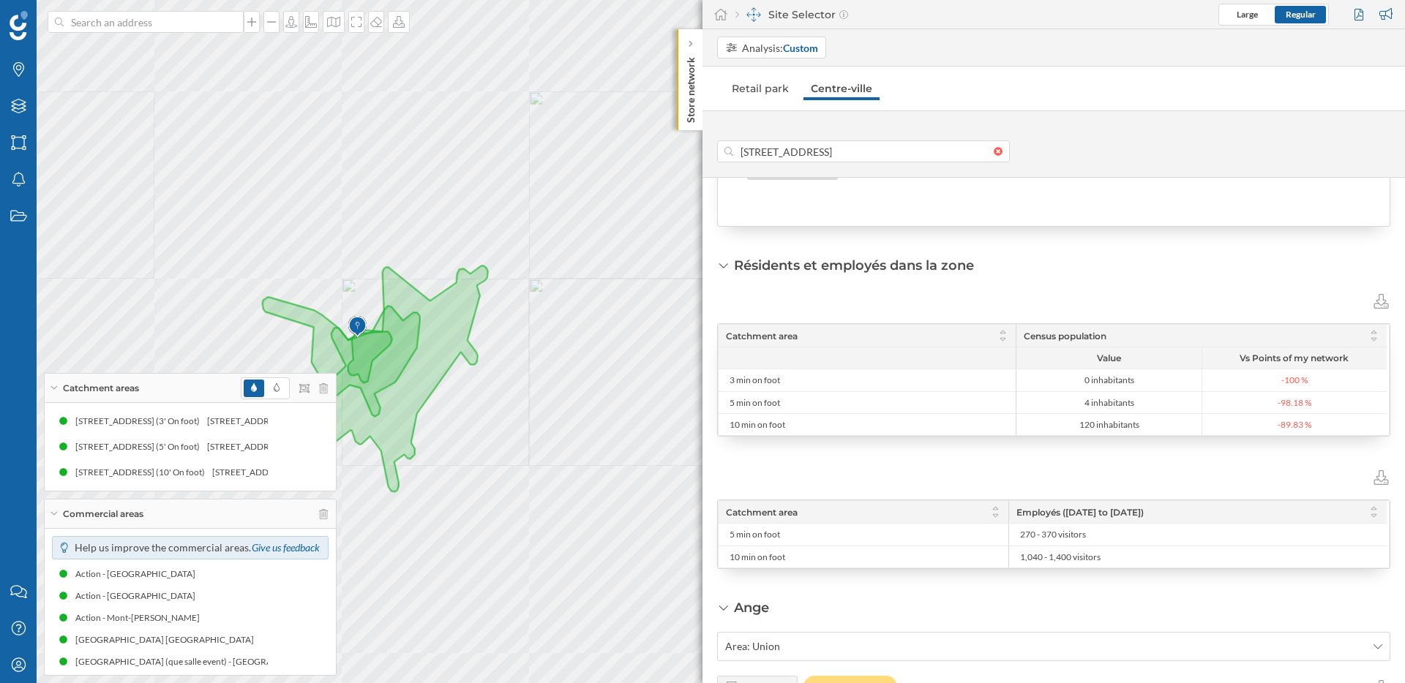
scroll to position [417, 0]
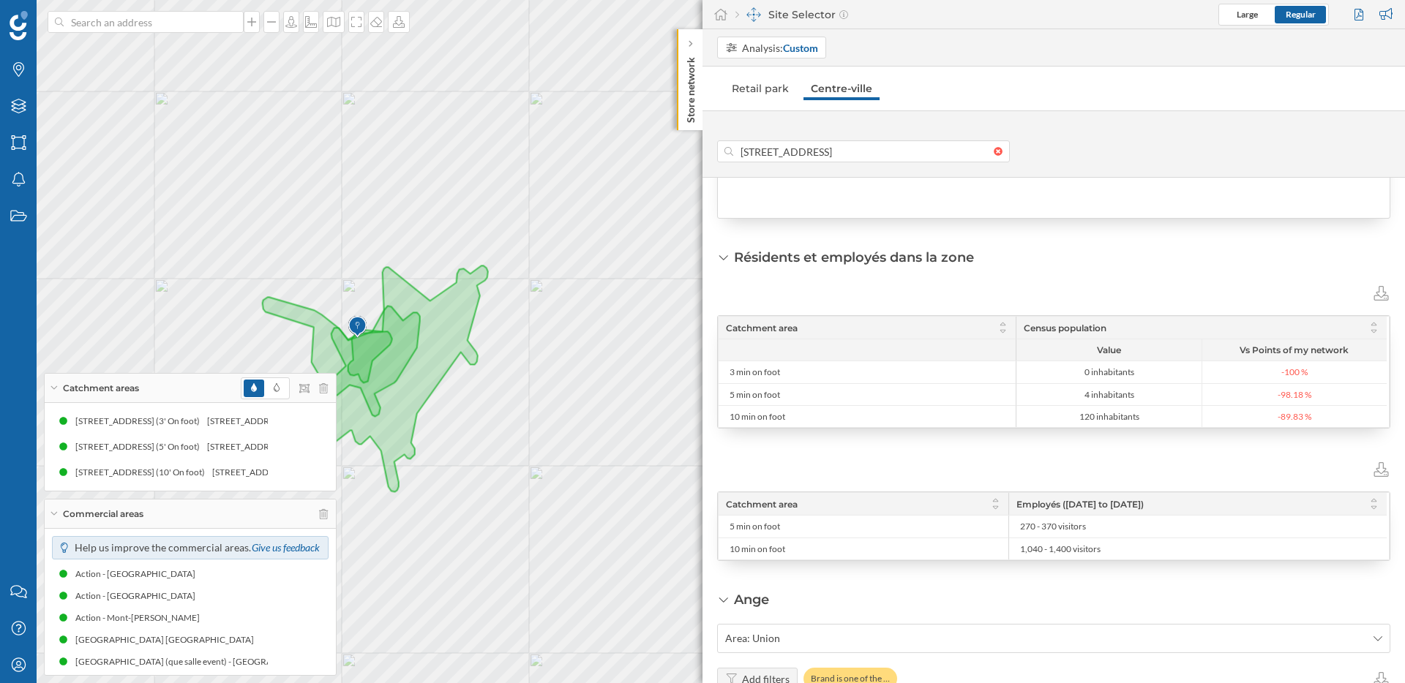
click at [977, 582] on div "Sales forecast Sales forecast Define characteristics Indicate the characteristi…" at bounding box center [1053, 431] width 702 height 506
drag, startPoint x: 1130, startPoint y: 551, endPoint x: 842, endPoint y: 571, distance: 288.3
click at [732, 549] on div "10 min on foot 1,040 - 1,400 visitors" at bounding box center [1052, 549] width 668 height 22
drag, startPoint x: 983, startPoint y: 554, endPoint x: 1016, endPoint y: 556, distance: 33.7
click at [991, 555] on span "10 min on foot" at bounding box center [863, 550] width 268 height 12
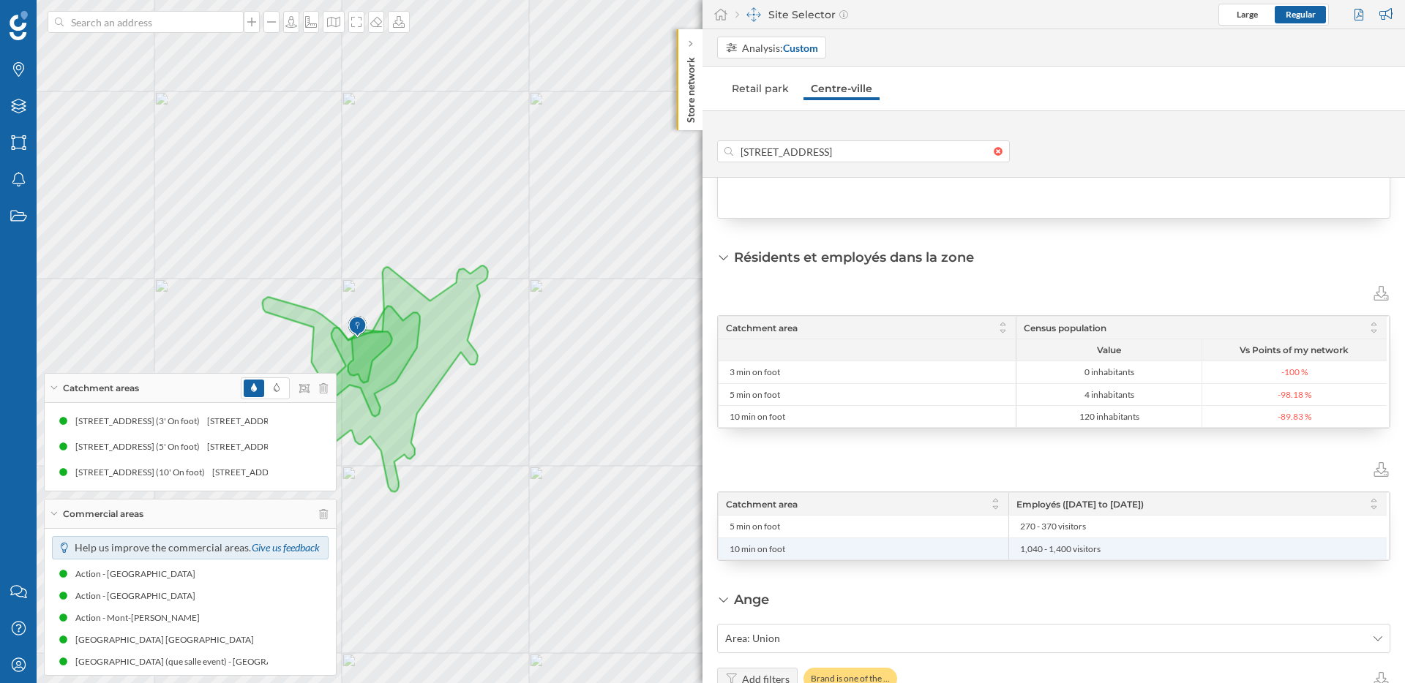
drag, startPoint x: 1124, startPoint y: 554, endPoint x: 1018, endPoint y: 554, distance: 106.1
click at [1018, 554] on li "1,040 - 1,400 visitors" at bounding box center [1197, 548] width 363 height 21
copy span "1,040 - 1,400 visitors"
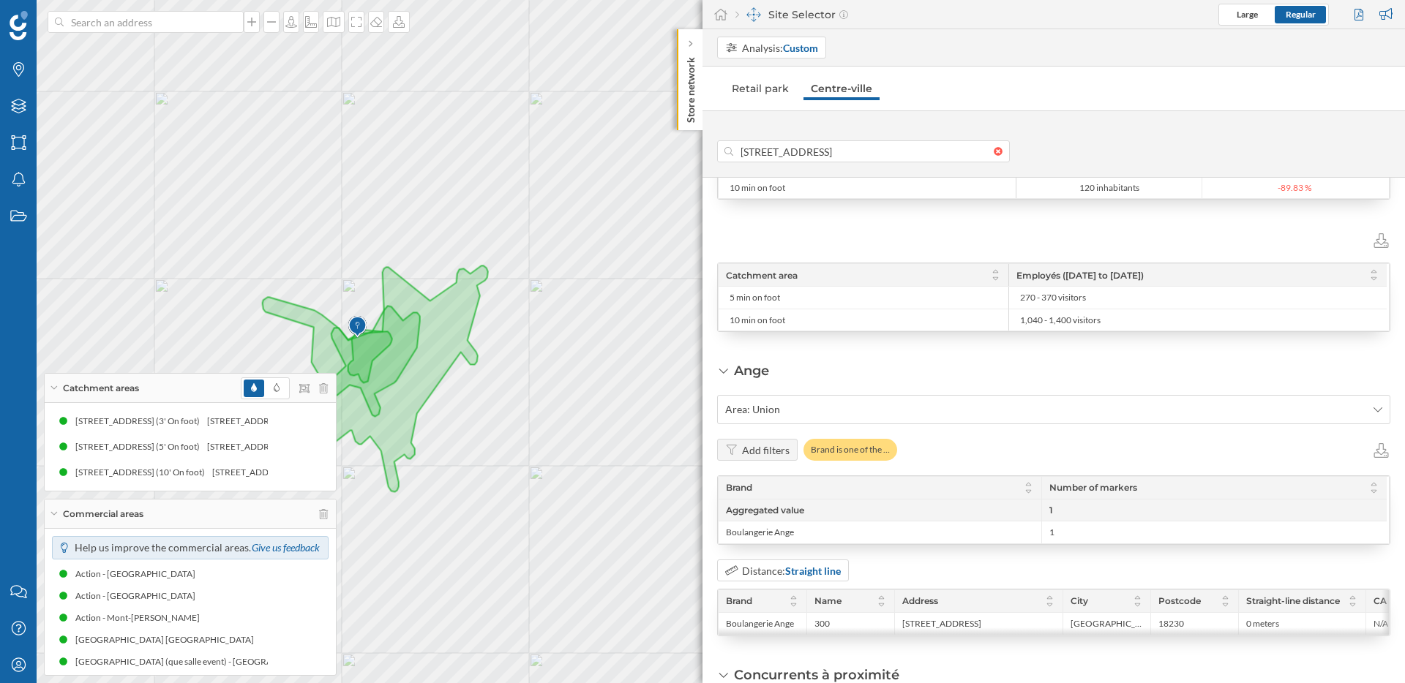
scroll to position [660, 0]
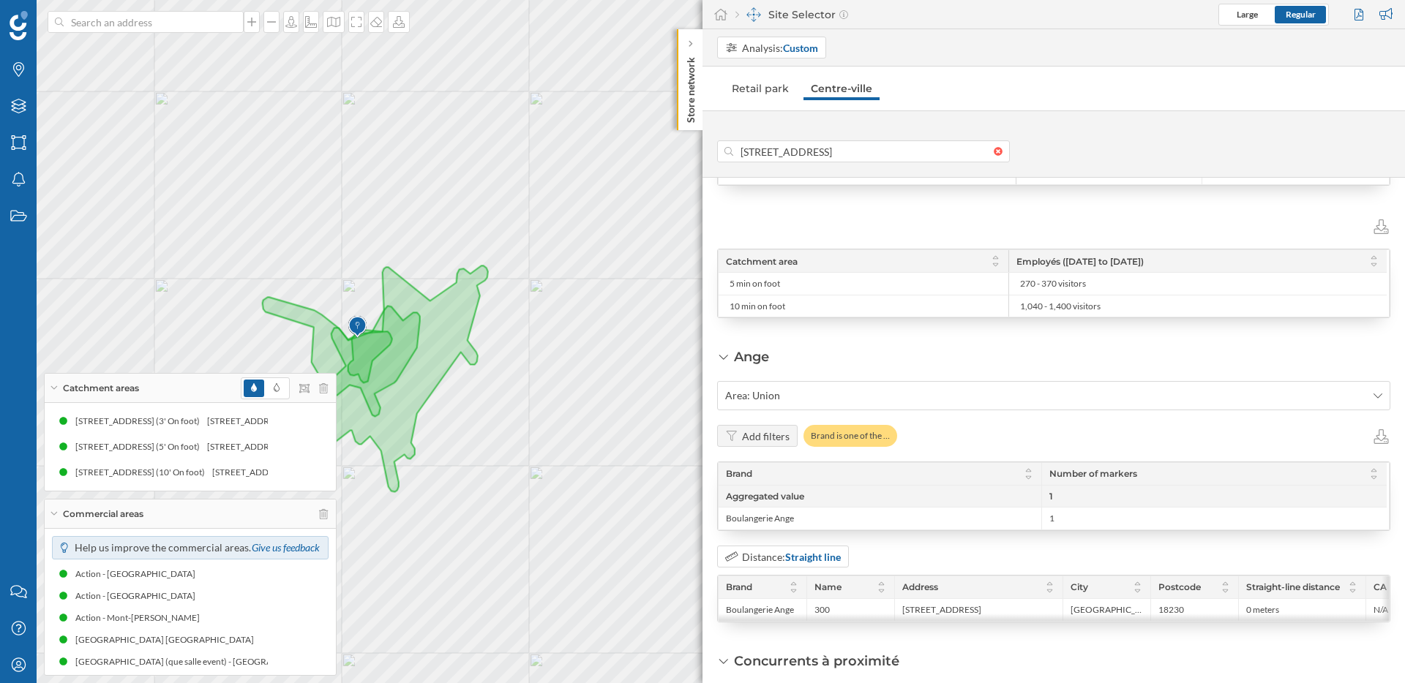
drag, startPoint x: 1066, startPoint y: 260, endPoint x: 1174, endPoint y: 259, distance: 107.6
click at [1144, 259] on span "Employés ([DATE] to [DATE])" at bounding box center [1079, 261] width 127 height 11
copy span "15/09/2025 to 21/09/2025"
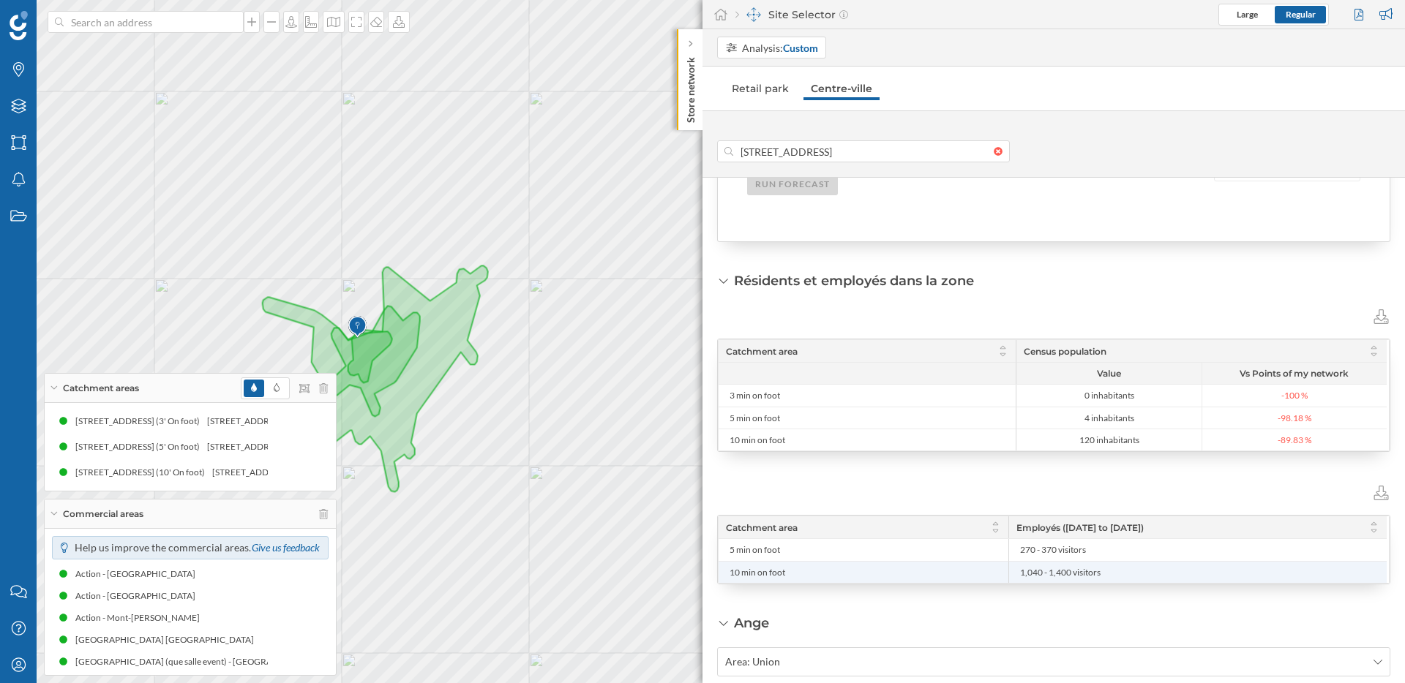
scroll to position [403, 0]
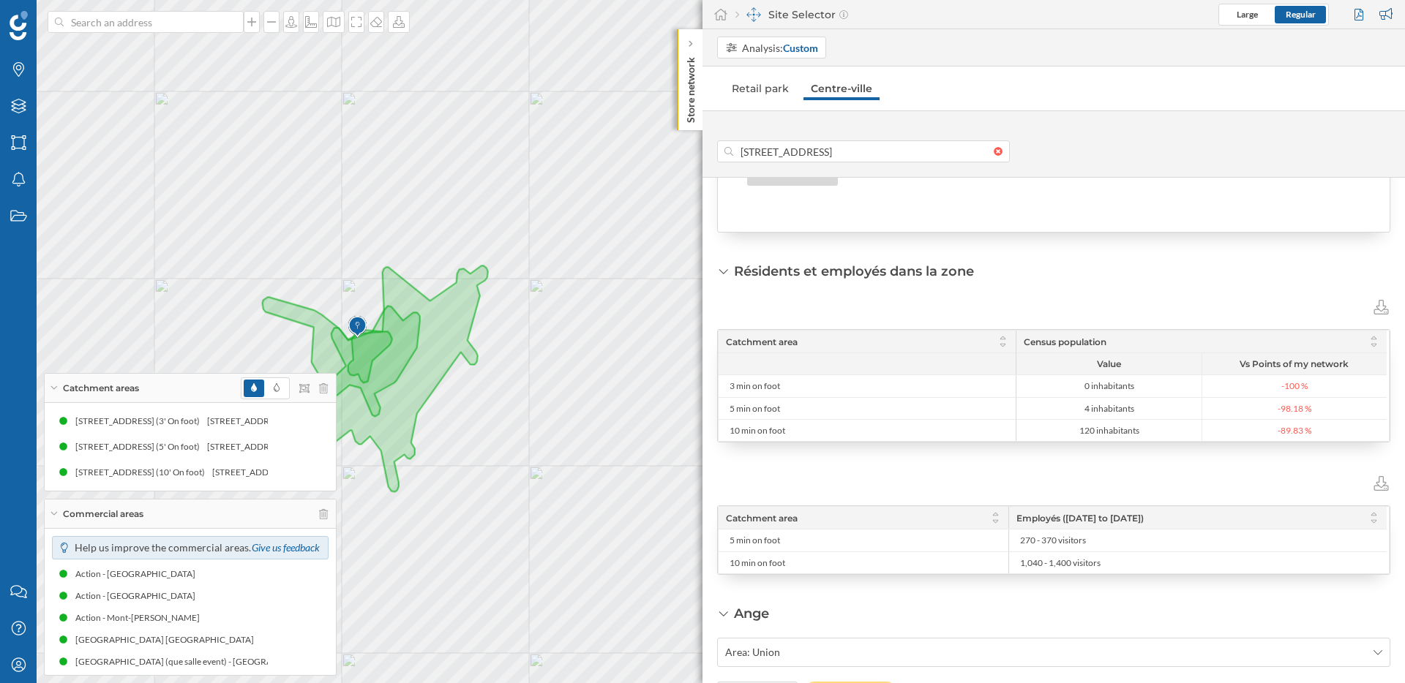
click at [1081, 489] on div at bounding box center [1053, 481] width 673 height 19
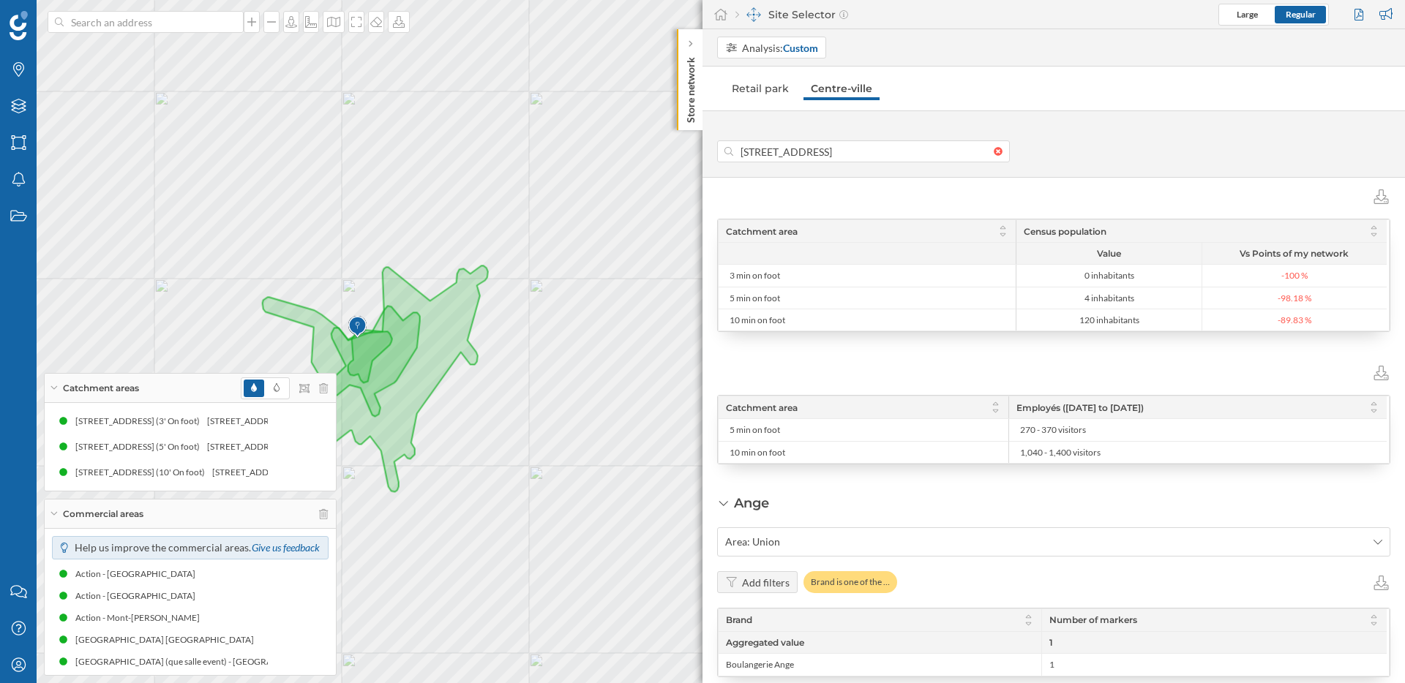
scroll to position [521, 0]
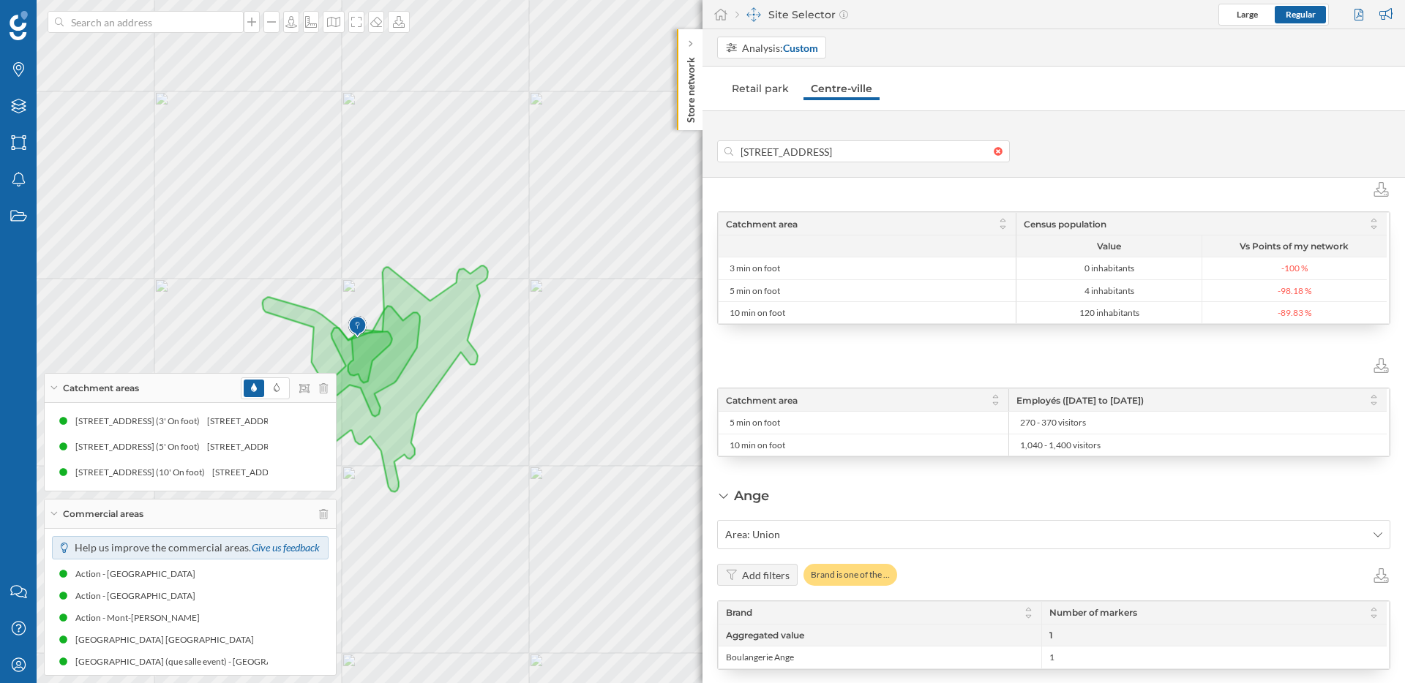
drag, startPoint x: 1010, startPoint y: 401, endPoint x: 1206, endPoint y: 400, distance: 196.8
click at [1206, 400] on div "Employés ([DATE] to [DATE])" at bounding box center [1197, 400] width 378 height 22
click at [1208, 402] on div "Employés ([DATE] to [DATE])" at bounding box center [1197, 400] width 378 height 22
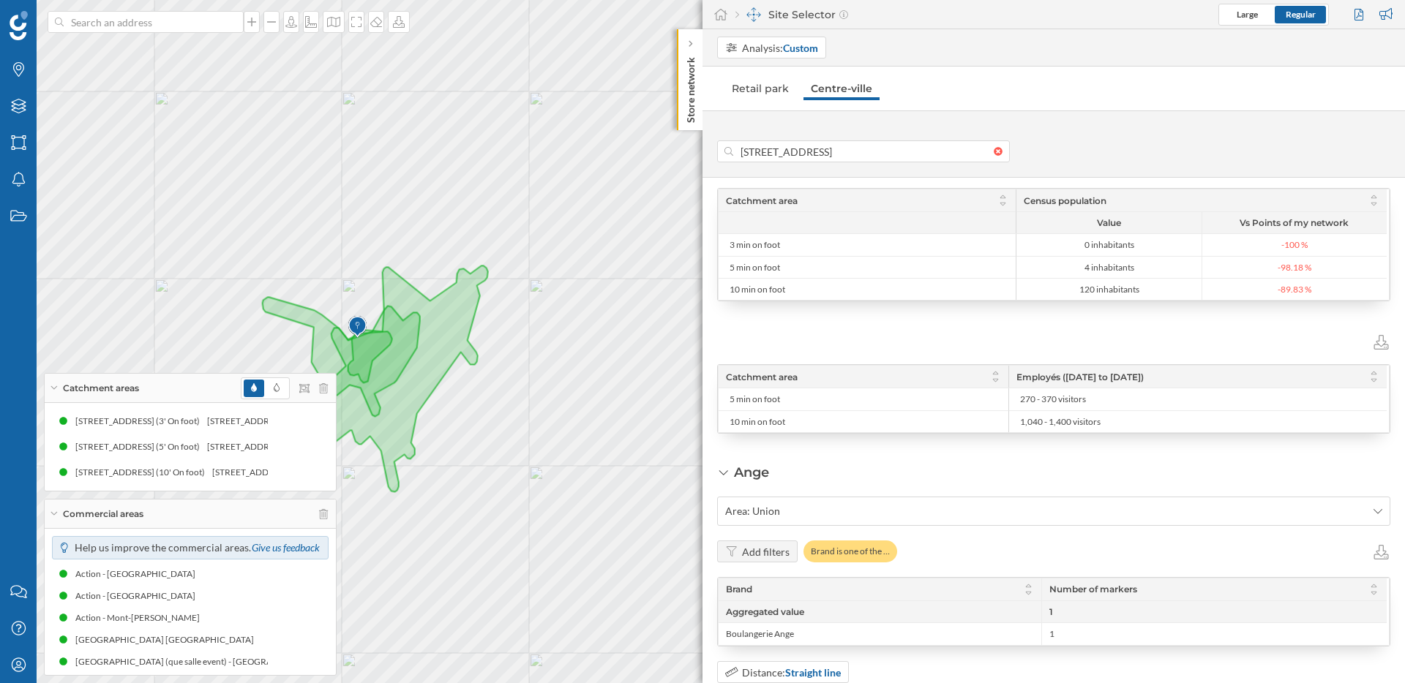
scroll to position [544, 0]
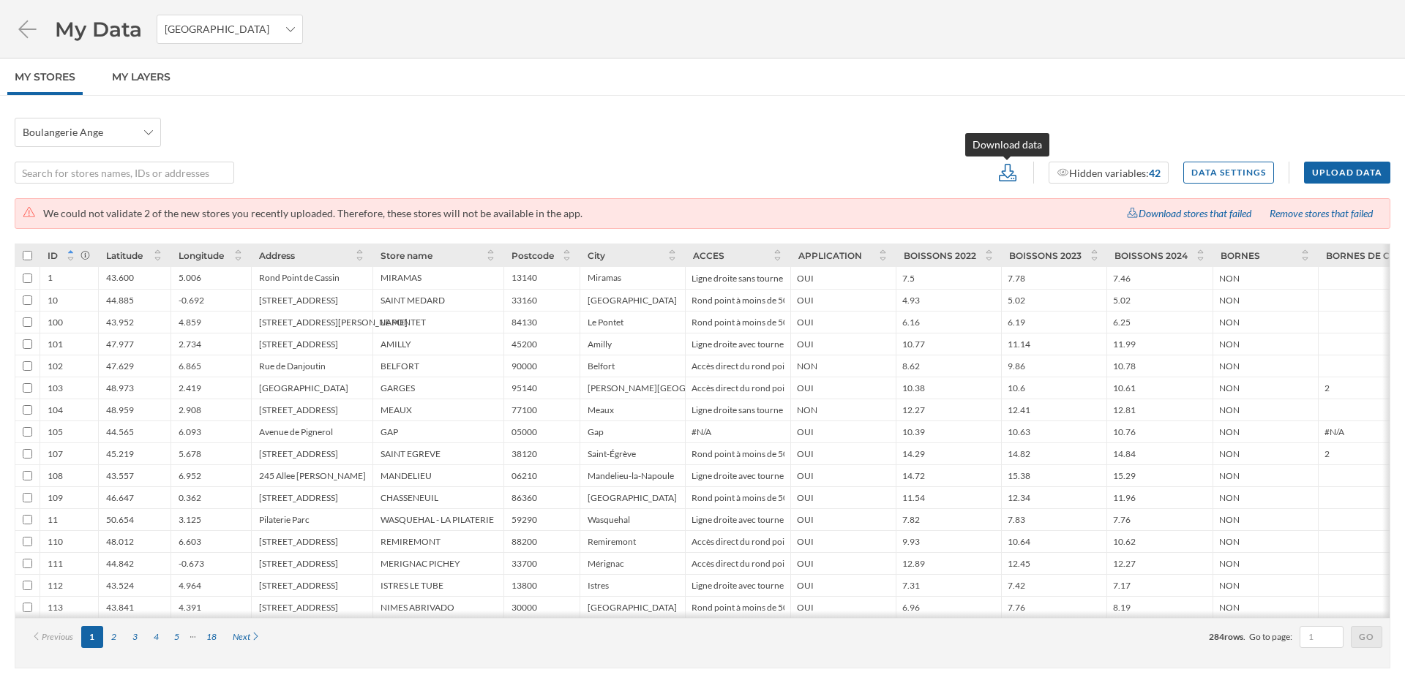
click at [1007, 176] on icon at bounding box center [1007, 173] width 22 height 18
click at [1022, 255] on div "XLS" at bounding box center [1051, 255] width 94 height 15
click at [1011, 175] on icon at bounding box center [1008, 173] width 18 height 18
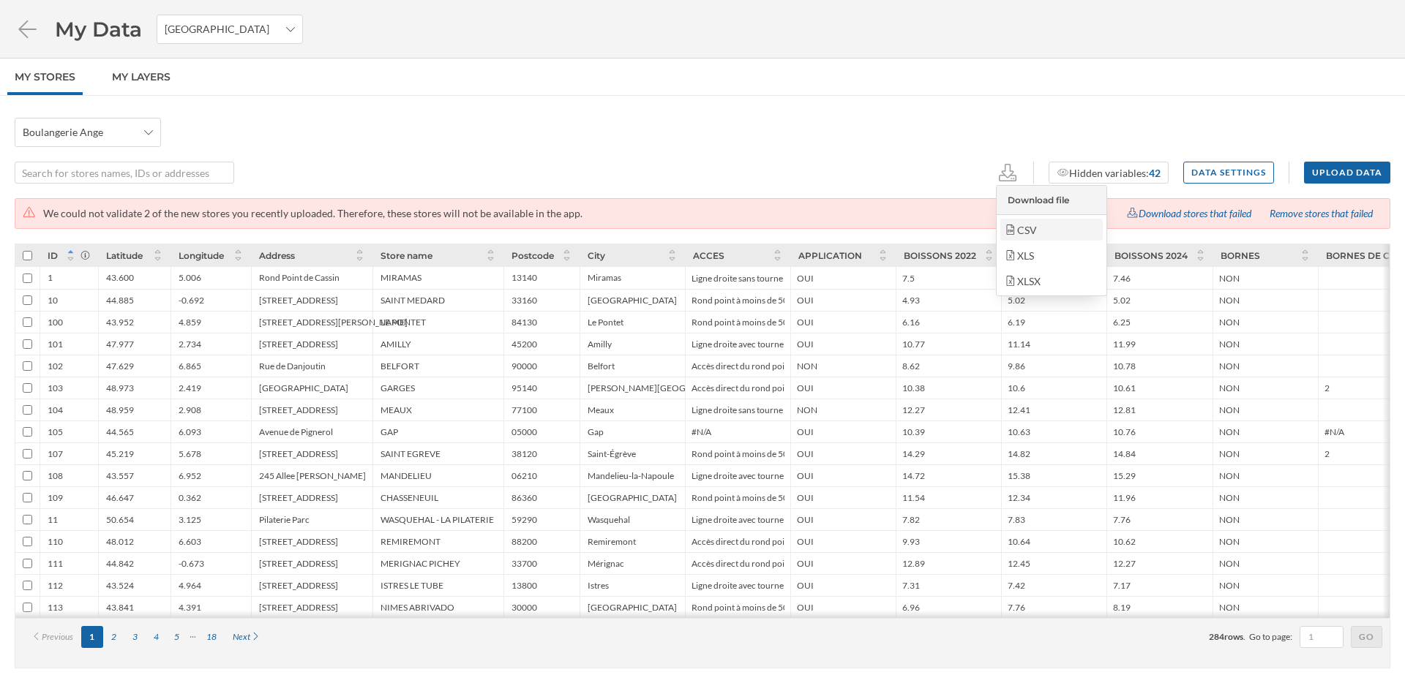
click at [1029, 229] on div "CSV" at bounding box center [1051, 229] width 94 height 15
click at [75, 260] on icon at bounding box center [70, 259] width 11 height 9
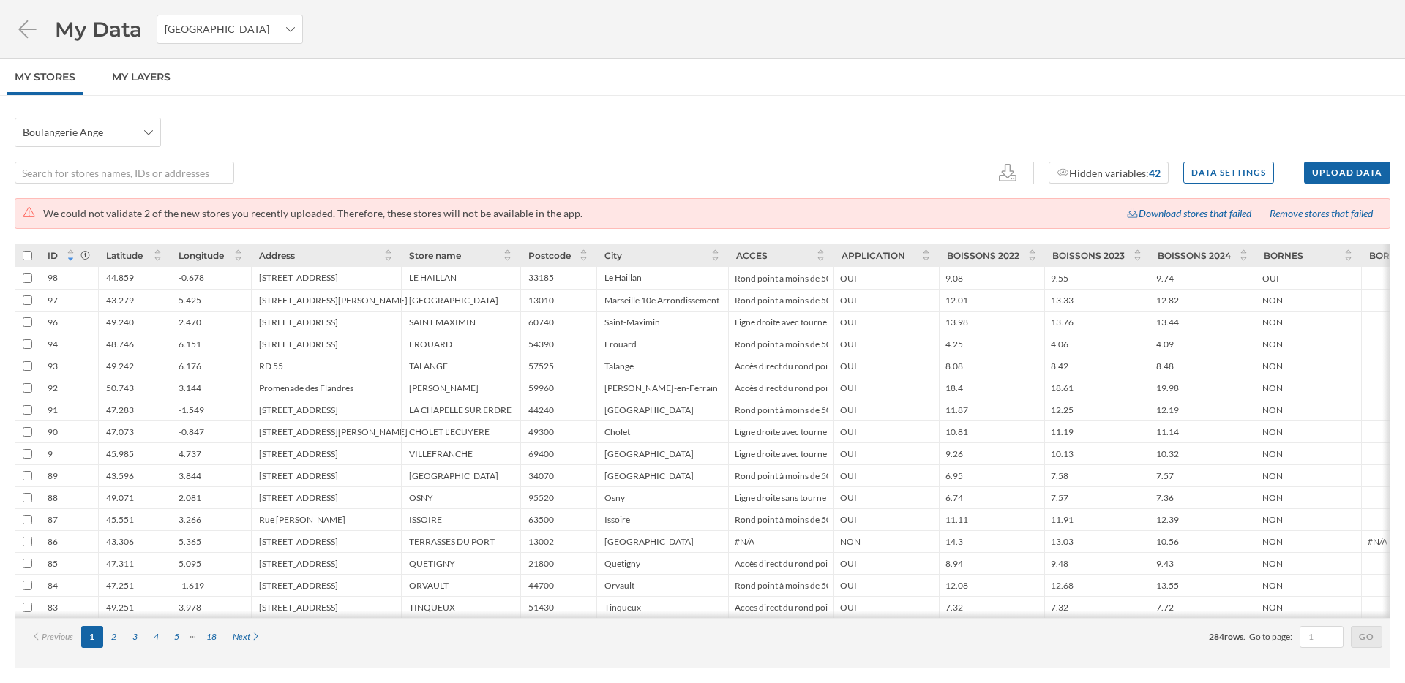
click at [73, 260] on icon at bounding box center [70, 259] width 11 height 9
click at [72, 249] on icon at bounding box center [70, 251] width 11 height 9
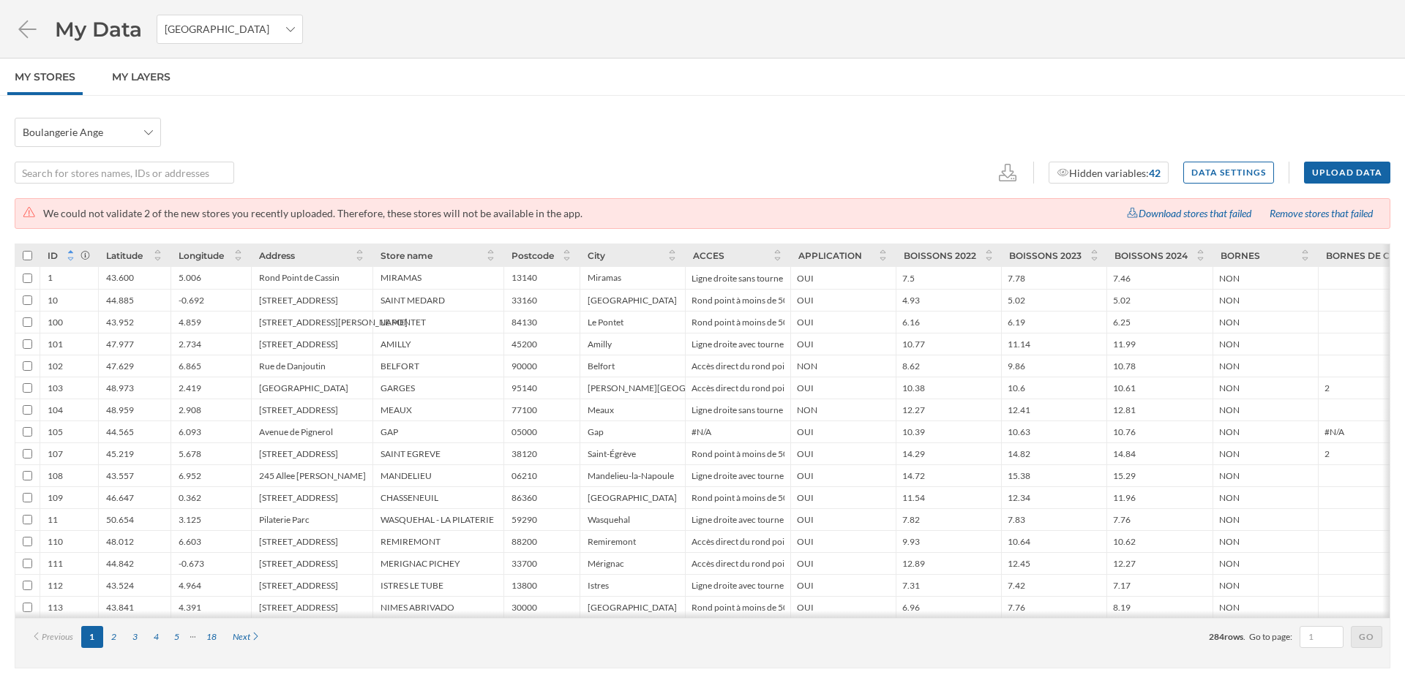
click at [72, 260] on icon at bounding box center [70, 259] width 11 height 9
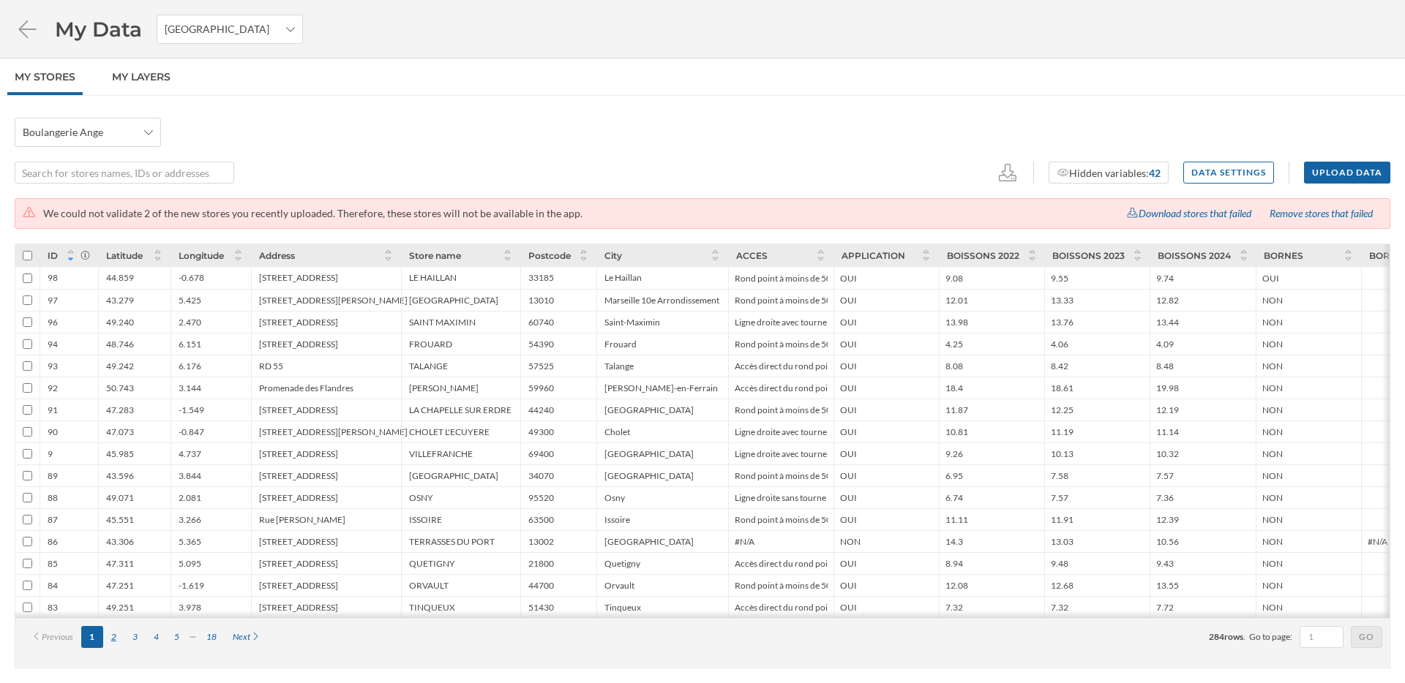
click at [115, 640] on div "2" at bounding box center [113, 637] width 21 height 22
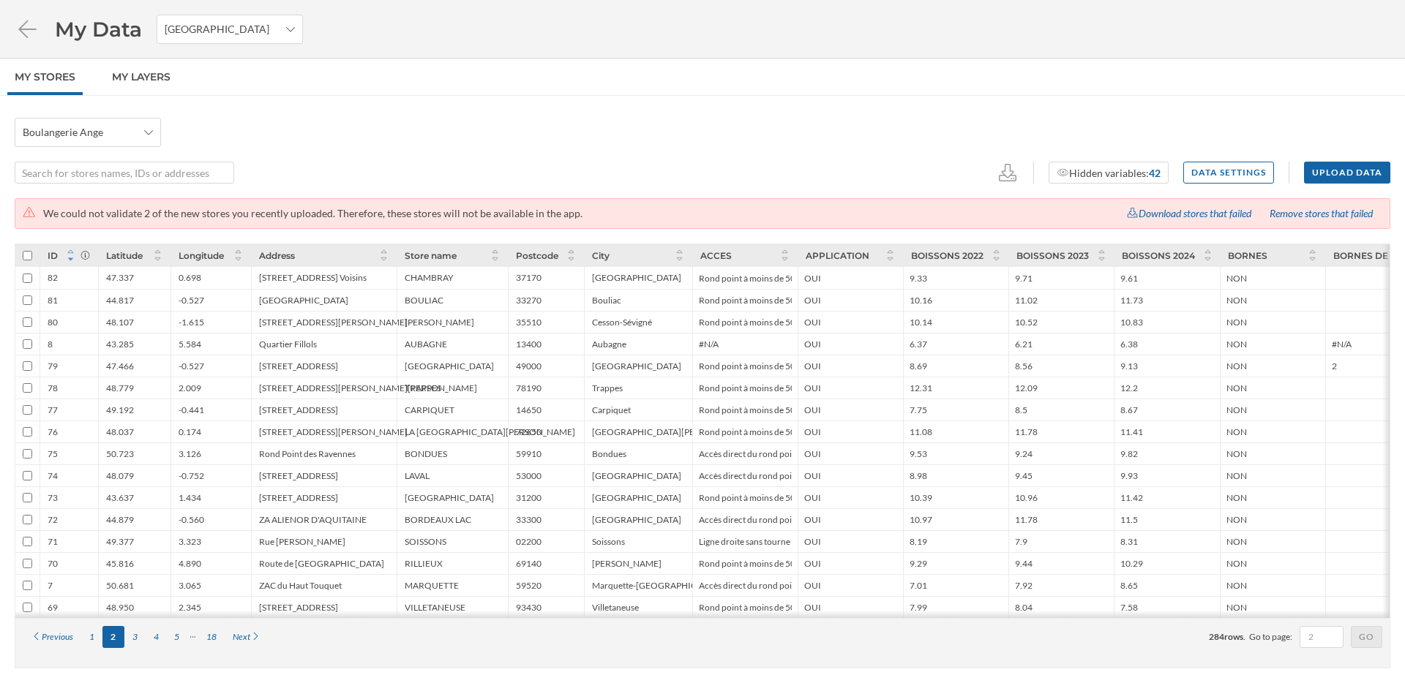
click at [71, 252] on icon at bounding box center [70, 251] width 11 height 9
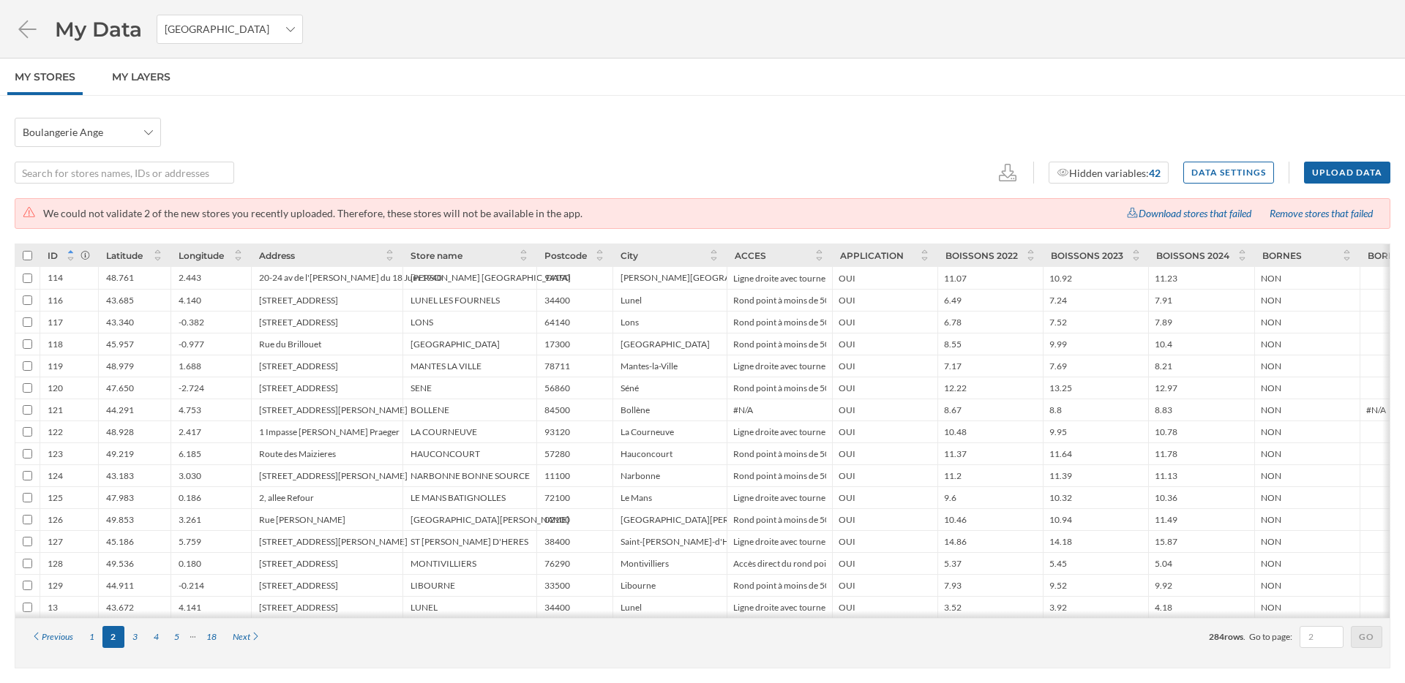
click at [71, 251] on icon at bounding box center [70, 251] width 5 height 3
click at [72, 258] on icon at bounding box center [71, 260] width 6 height 4
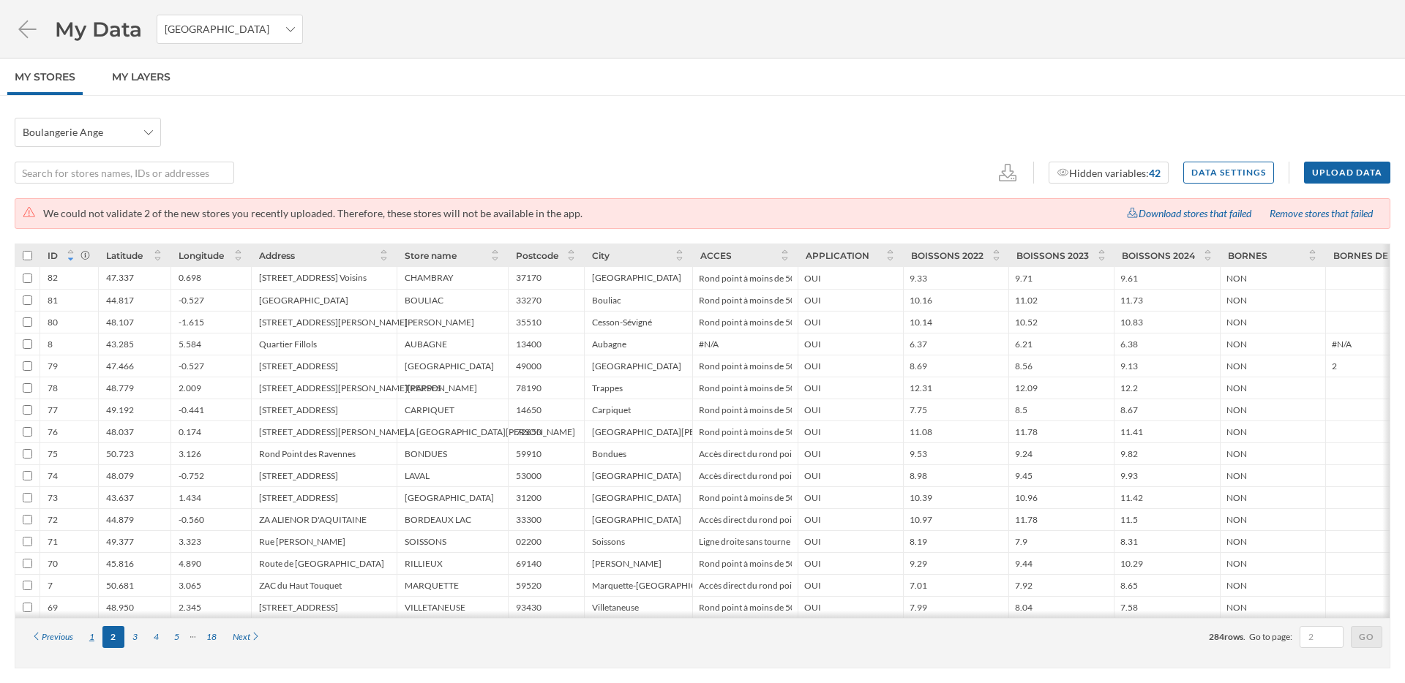
click at [91, 645] on div "1" at bounding box center [91, 637] width 21 height 22
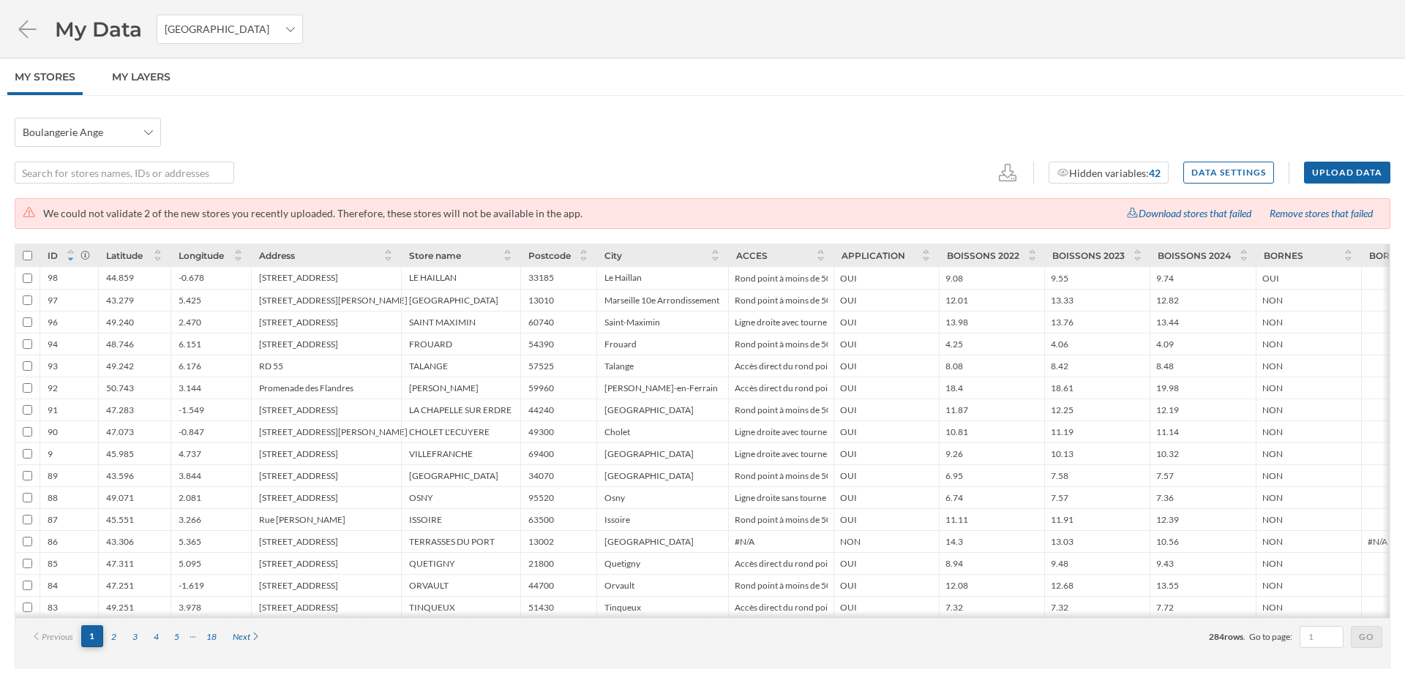
click at [94, 641] on div "1" at bounding box center [92, 637] width 22 height 22
click at [70, 260] on icon at bounding box center [70, 259] width 11 height 9
click at [71, 251] on icon at bounding box center [70, 251] width 11 height 9
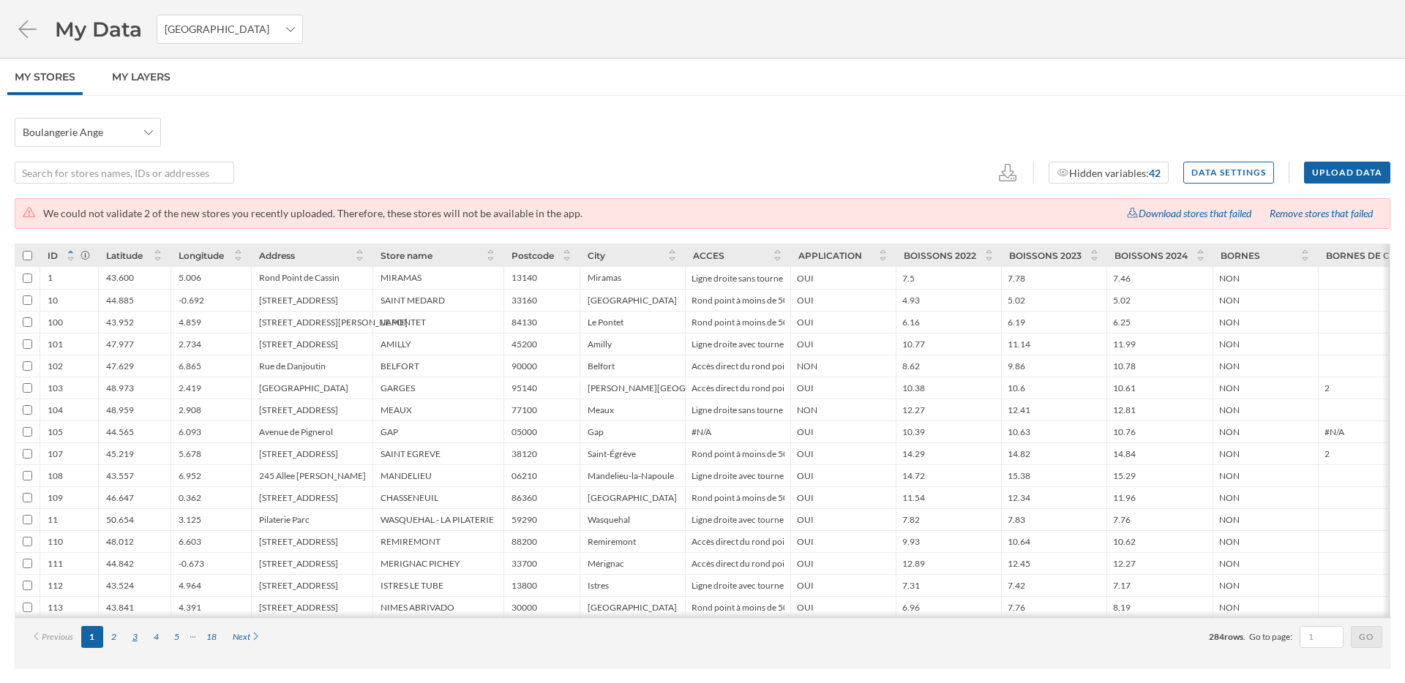
click at [130, 639] on div "3" at bounding box center [134, 637] width 21 height 22
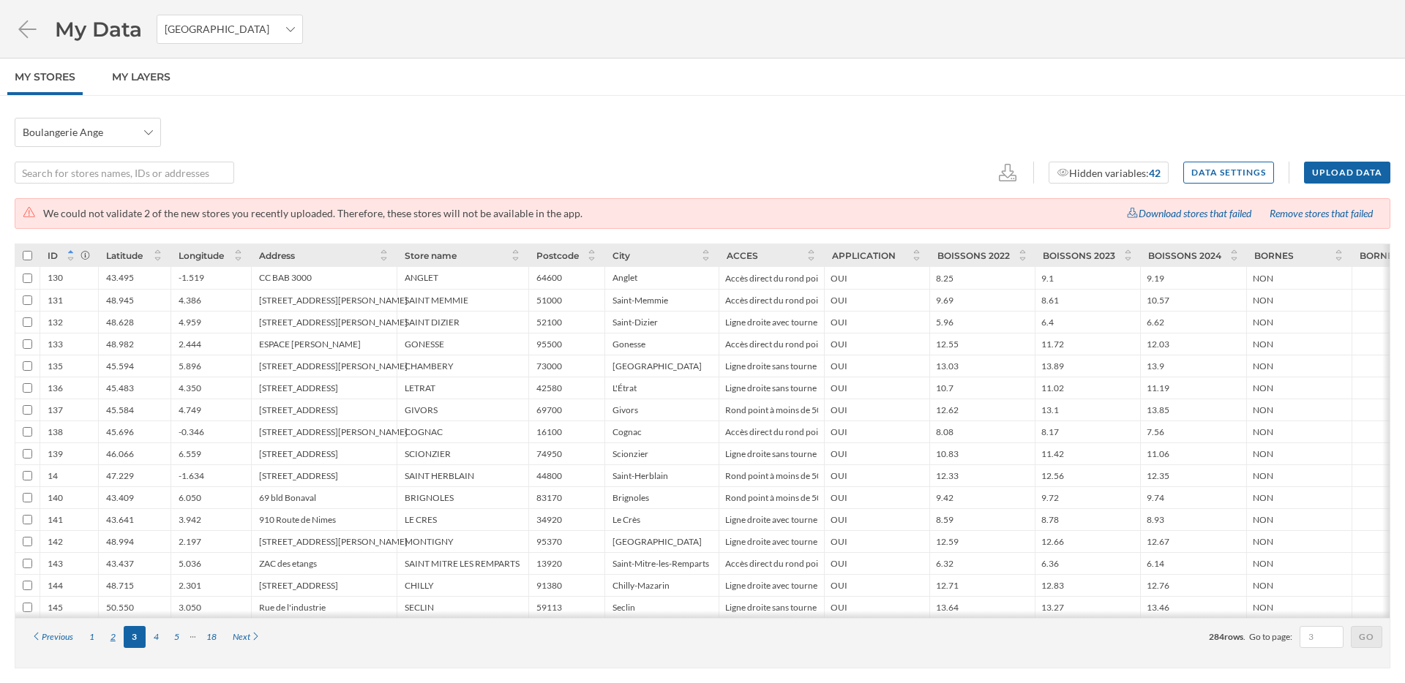
click at [111, 643] on div "2" at bounding box center [112, 637] width 21 height 22
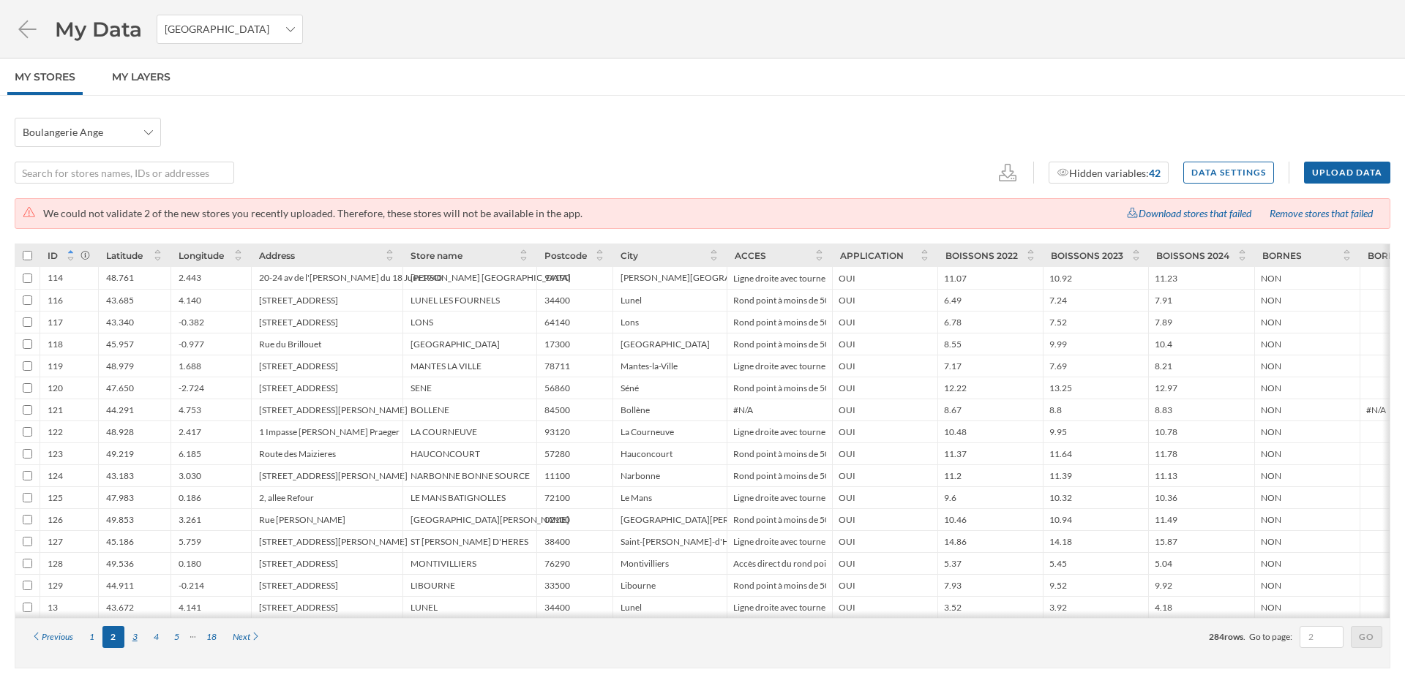
click at [135, 642] on div "3" at bounding box center [134, 637] width 21 height 22
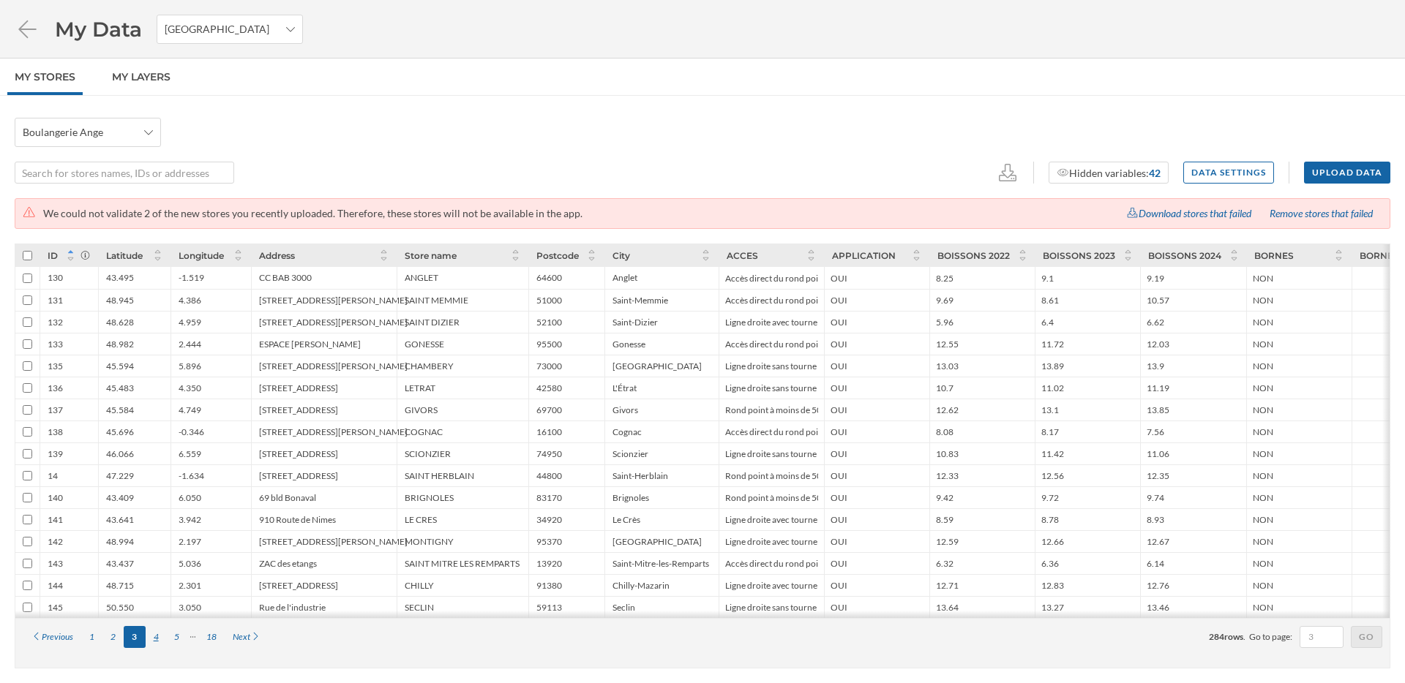
click at [159, 642] on div "4" at bounding box center [156, 637] width 21 height 22
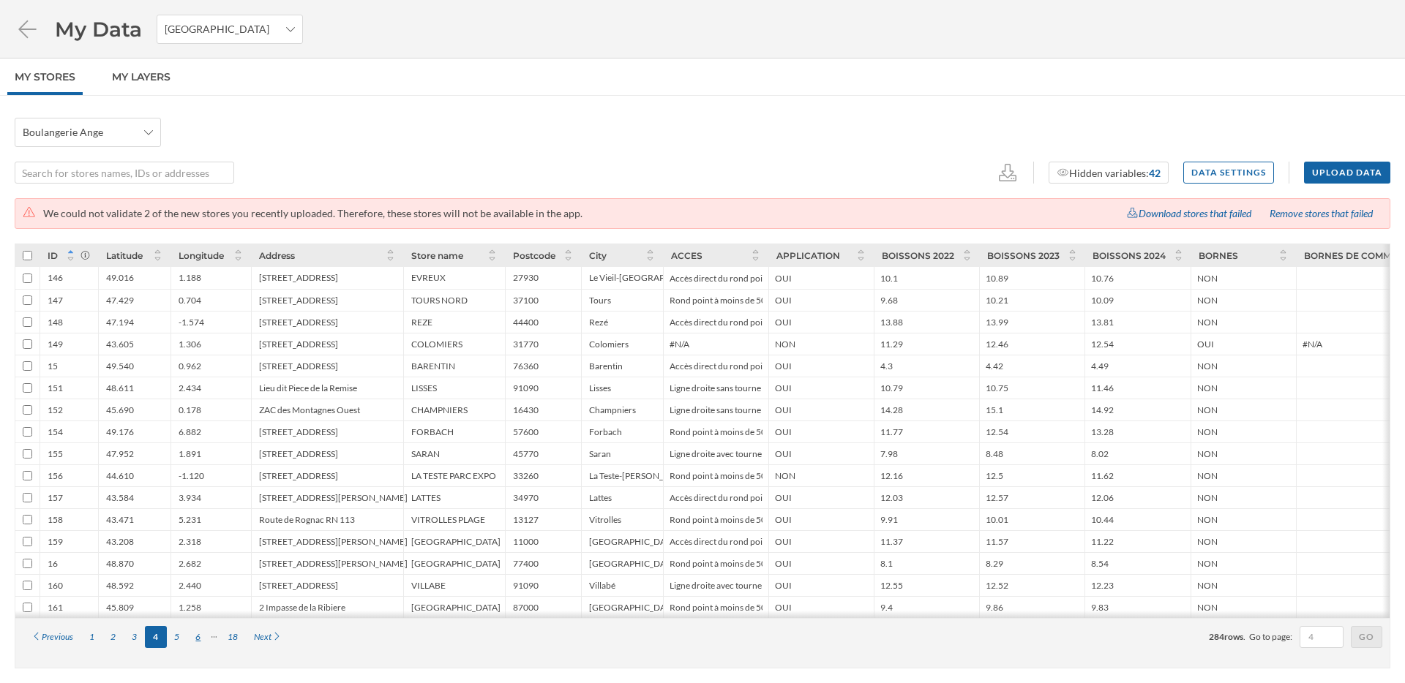
click at [199, 643] on div "6" at bounding box center [197, 637] width 21 height 22
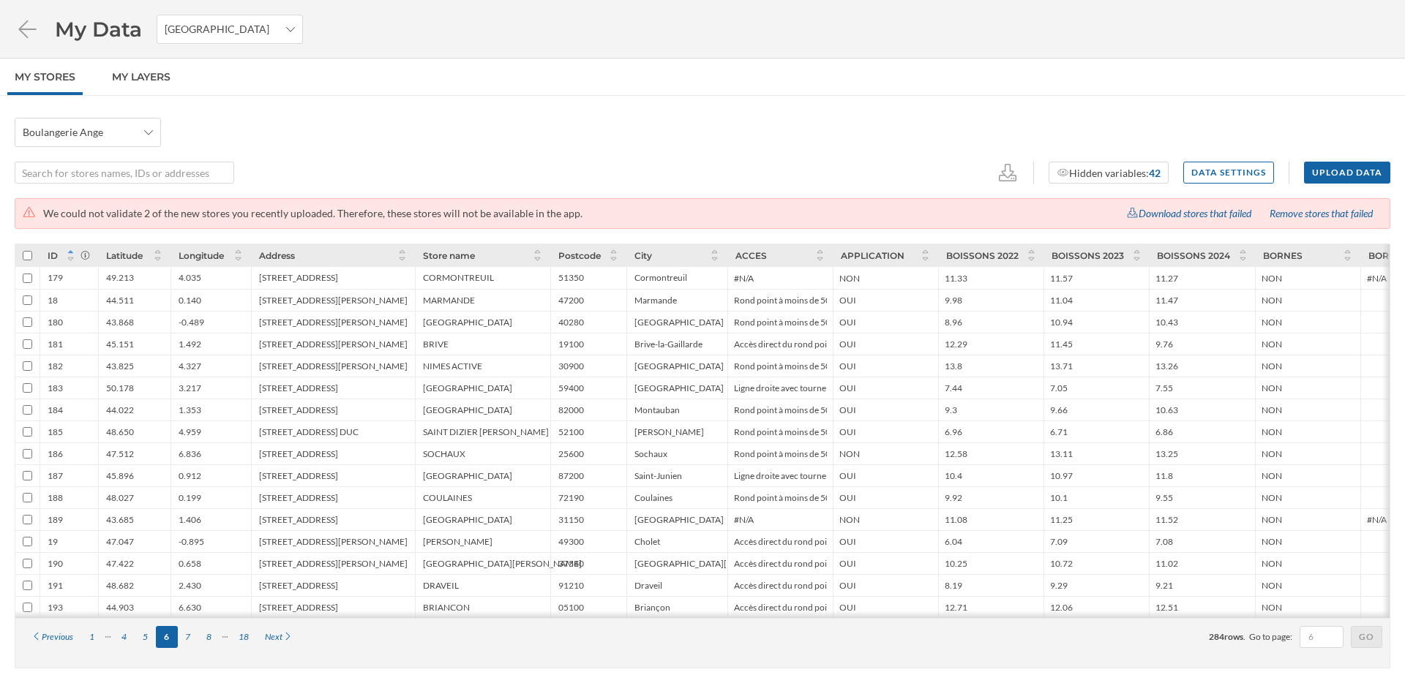
click at [225, 640] on icon at bounding box center [224, 637] width 11 height 9
click at [214, 642] on div "8" at bounding box center [208, 637] width 21 height 22
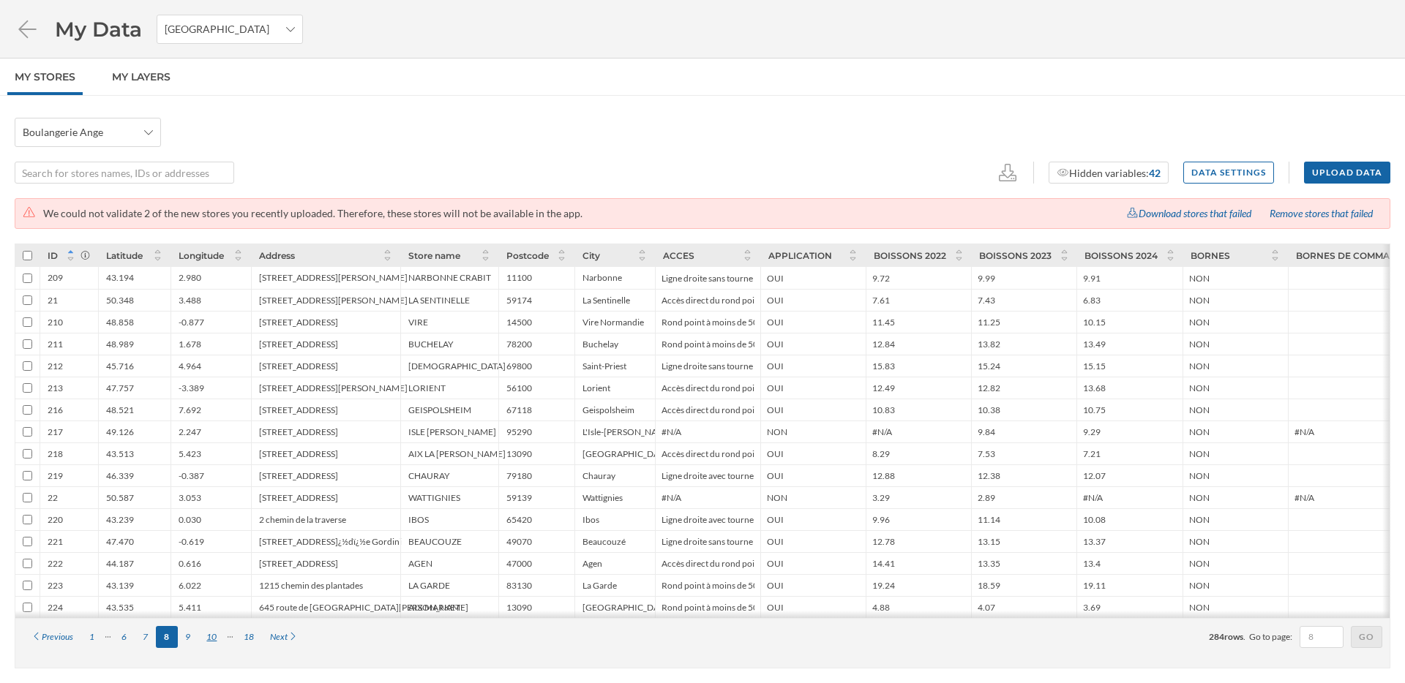
click at [211, 642] on div "10" at bounding box center [211, 637] width 26 height 22
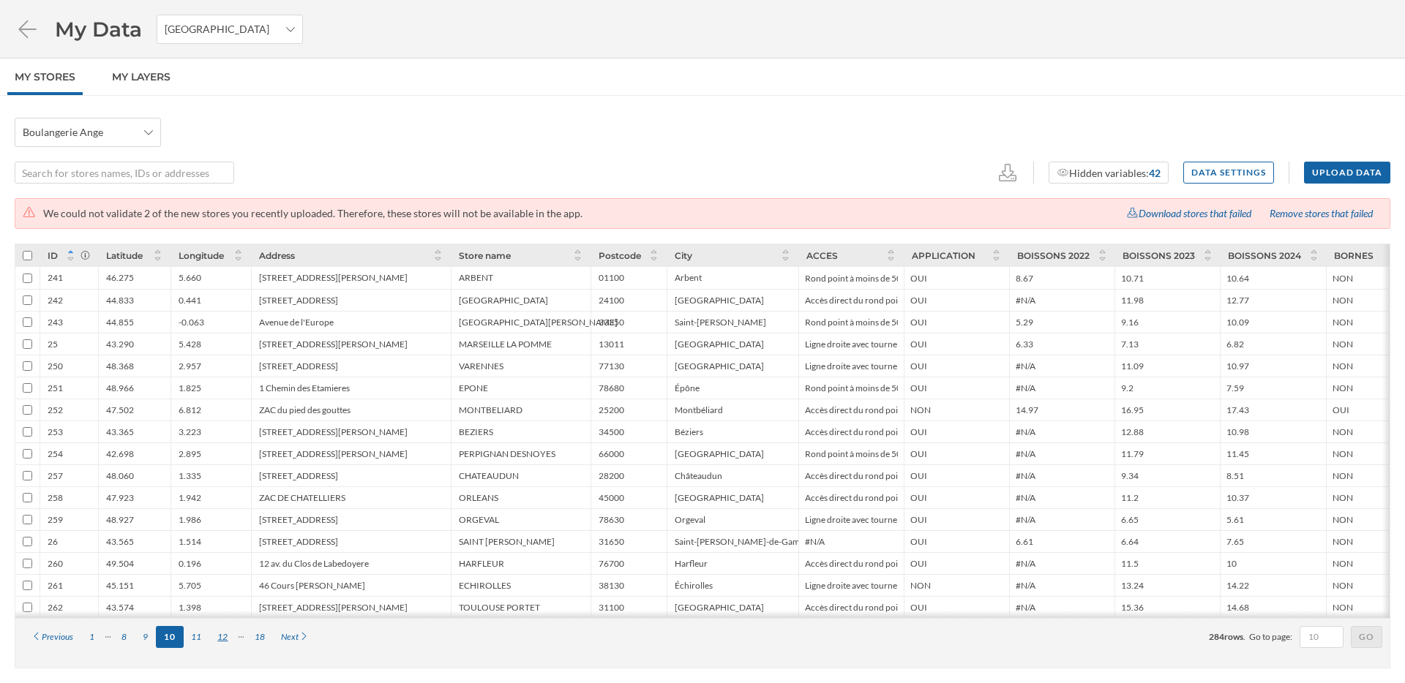
click at [219, 642] on div "12" at bounding box center [222, 637] width 26 height 22
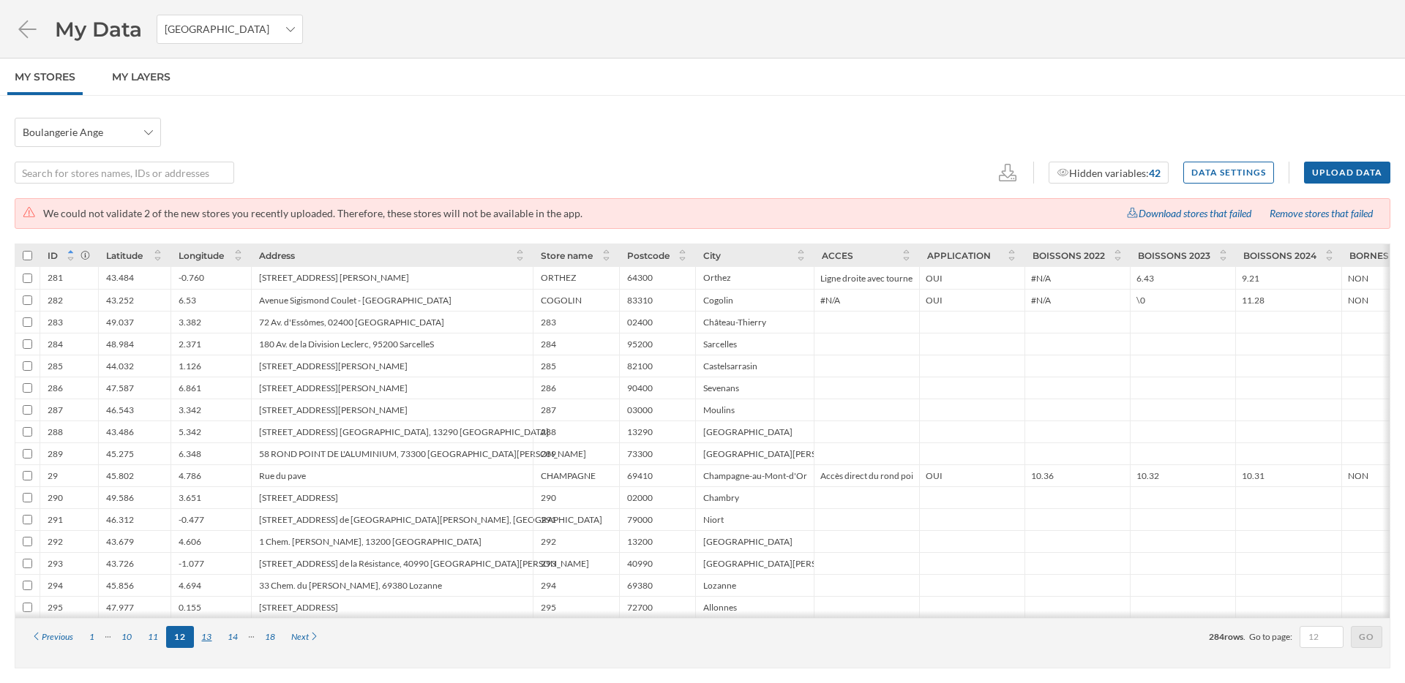
click at [211, 643] on div "13" at bounding box center [207, 637] width 26 height 22
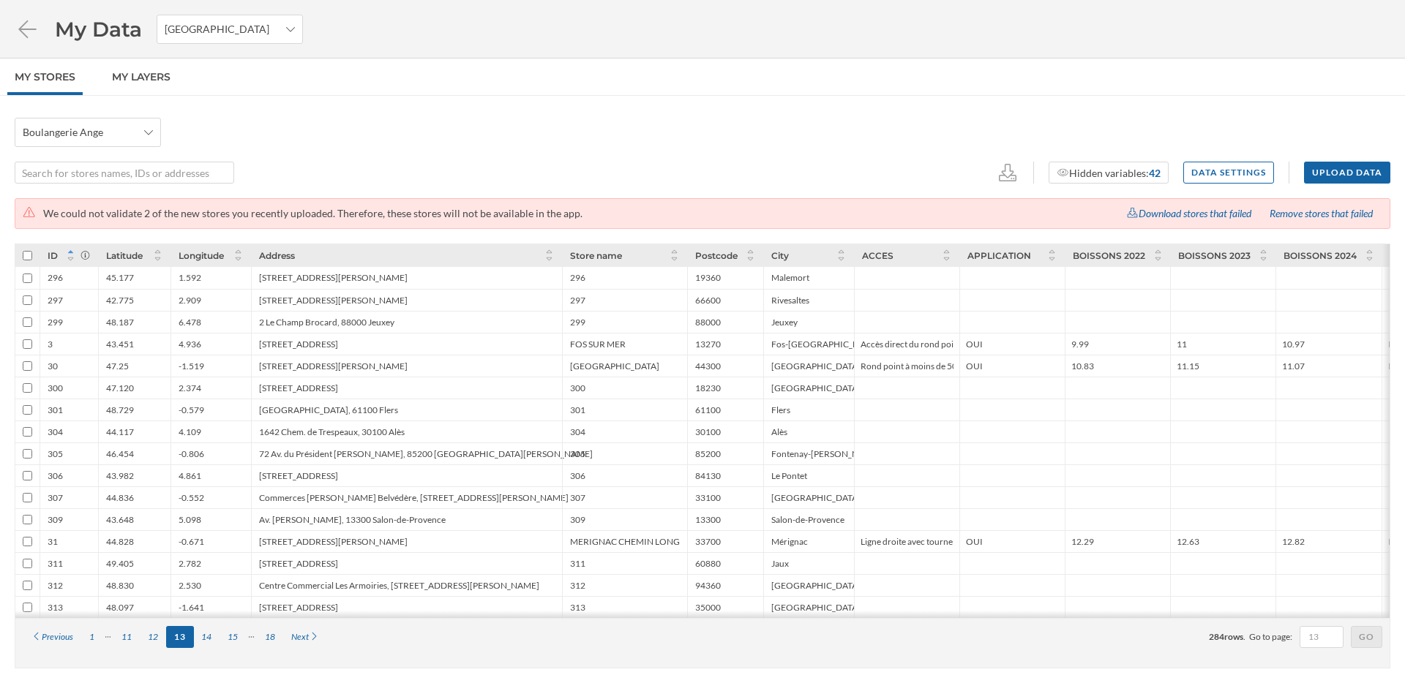
click at [202, 393] on div "2.374" at bounding box center [210, 388] width 80 height 22
drag, startPoint x: 105, startPoint y: 388, endPoint x: 153, endPoint y: 389, distance: 47.6
click at [153, 389] on div "47.120" at bounding box center [134, 388] width 72 height 22
copy div "47.120"
drag, startPoint x: 176, startPoint y: 391, endPoint x: 222, endPoint y: 390, distance: 46.1
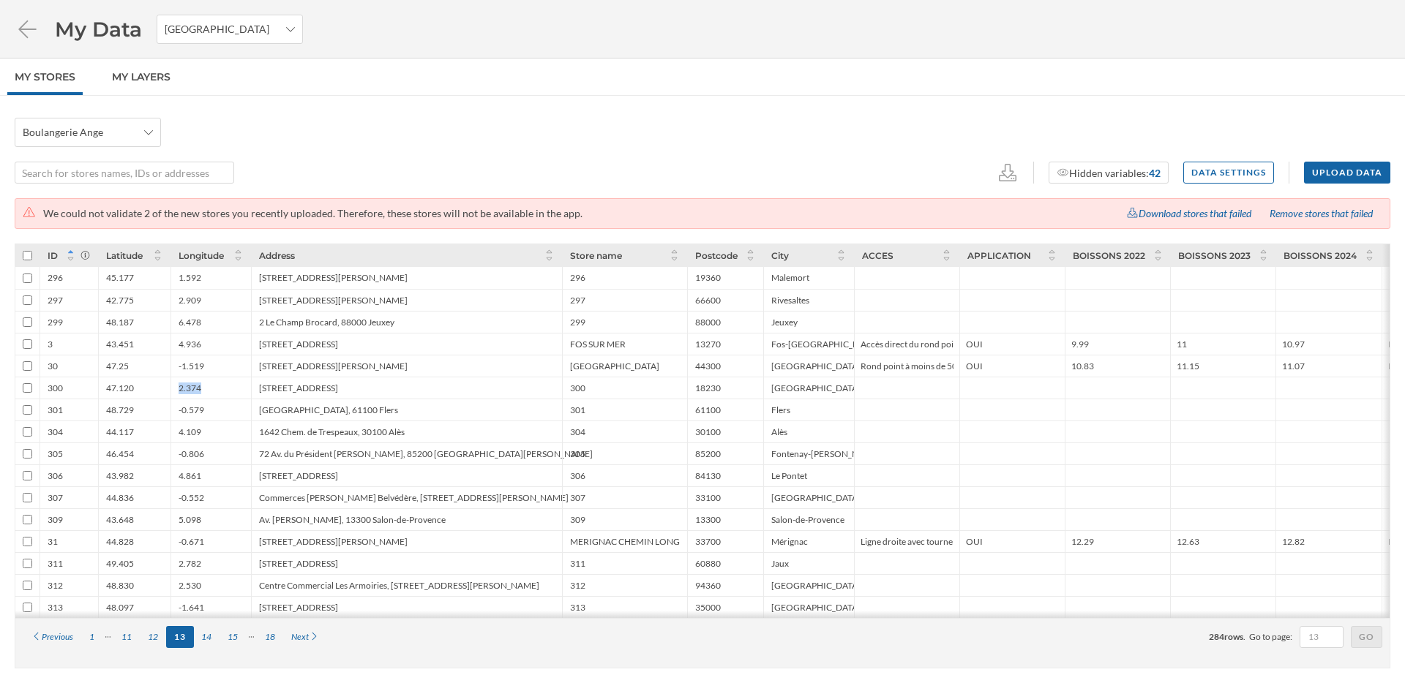
click at [205, 388] on div "2.374" at bounding box center [210, 388] width 80 height 22
copy div "2.374"
click at [170, 172] on input "text" at bounding box center [116, 173] width 203 height 22
type input "300"
